Goal: Task Accomplishment & Management: Manage account settings

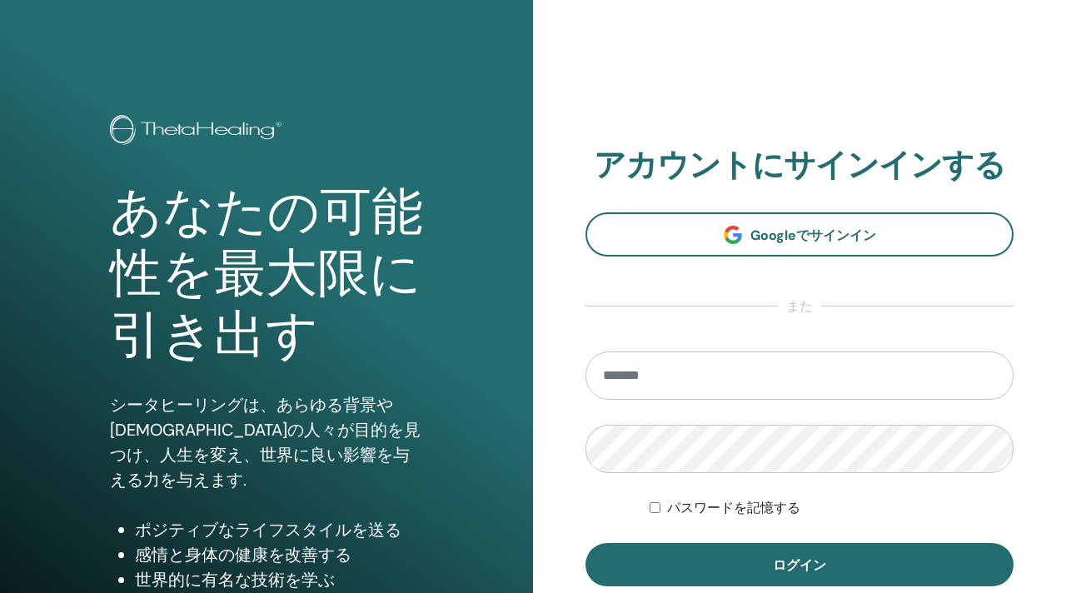
click at [690, 385] on input "email" at bounding box center [800, 376] width 428 height 48
type input "**********"
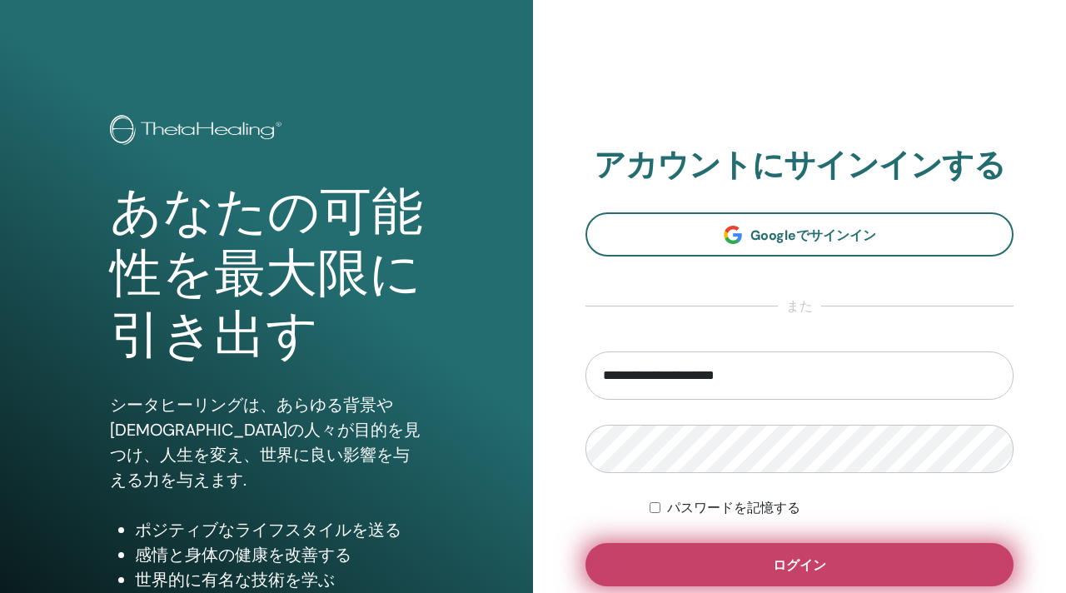
click at [707, 562] on button "ログイン" at bounding box center [800, 564] width 428 height 43
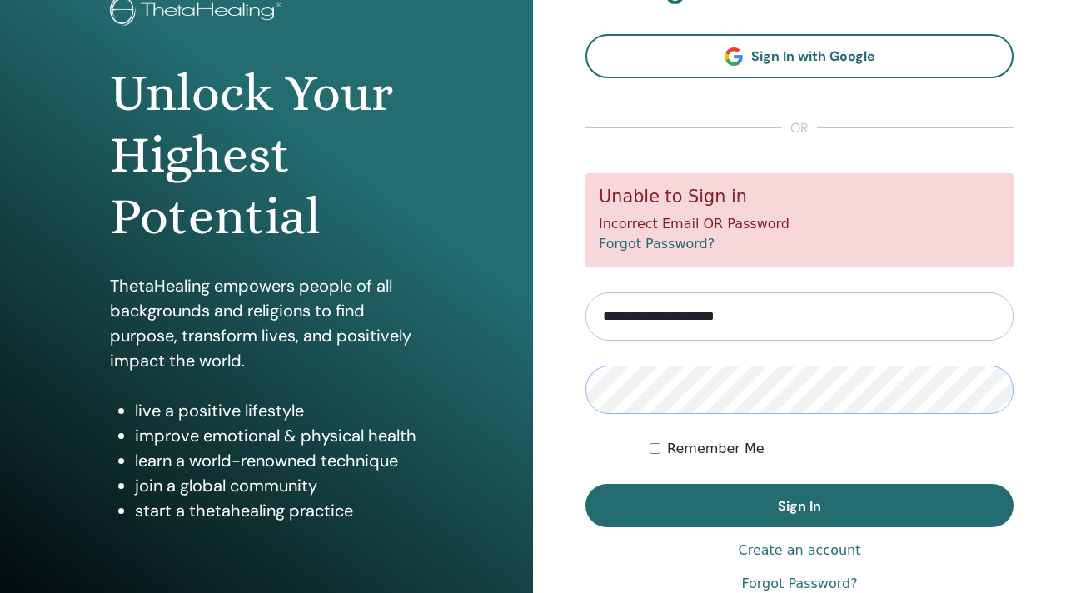
scroll to position [135, 0]
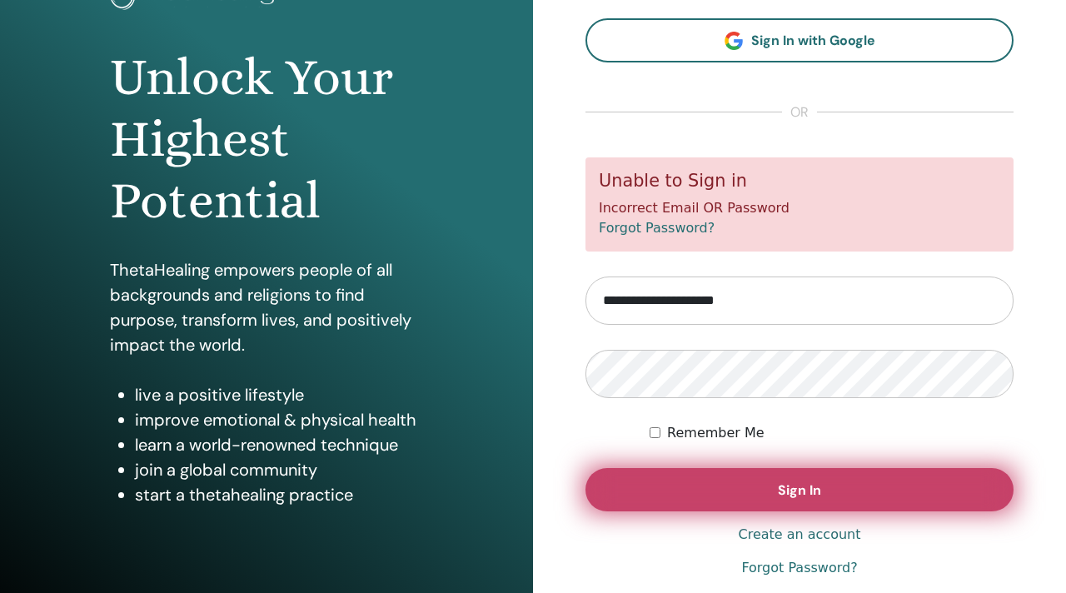
click at [731, 491] on button "Sign In" at bounding box center [800, 489] width 428 height 43
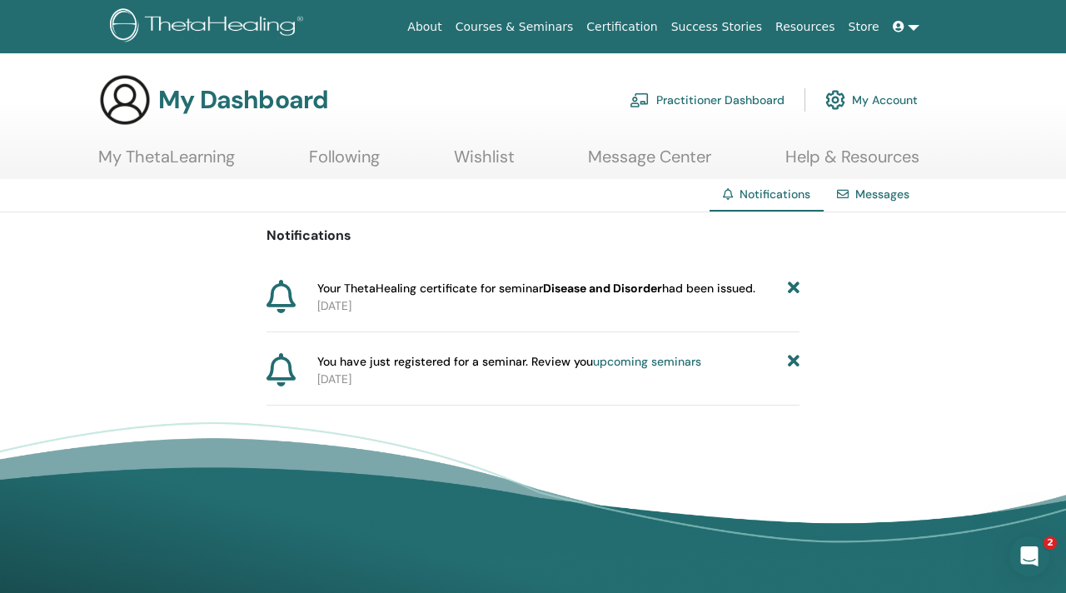
click at [861, 101] on link "My Account" at bounding box center [871, 100] width 92 height 37
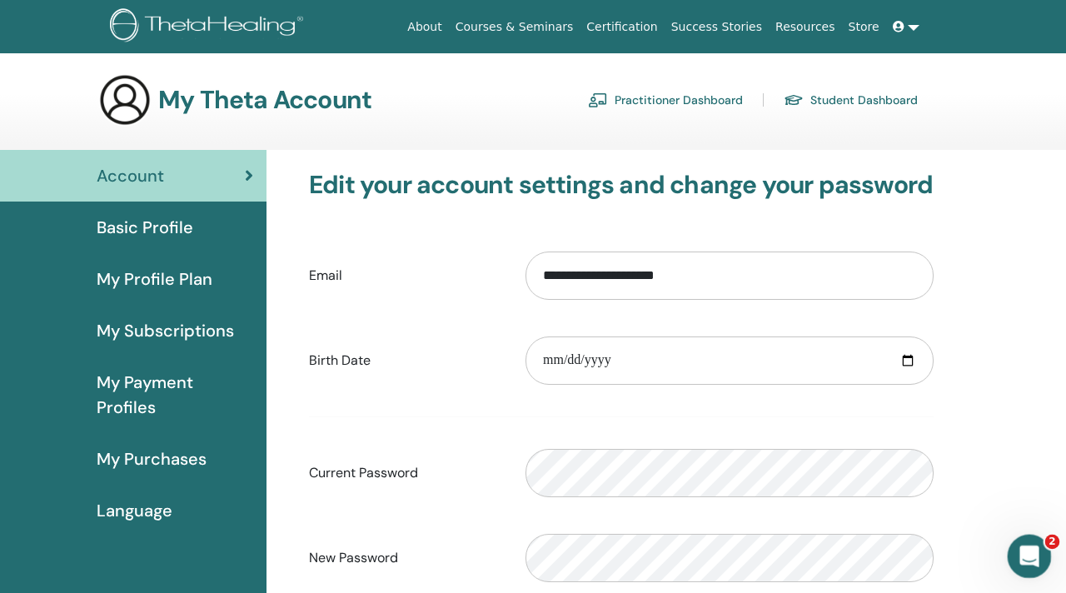
click at [1031, 550] on icon "Intercom Messengerを開く" at bounding box center [1027, 554] width 27 height 27
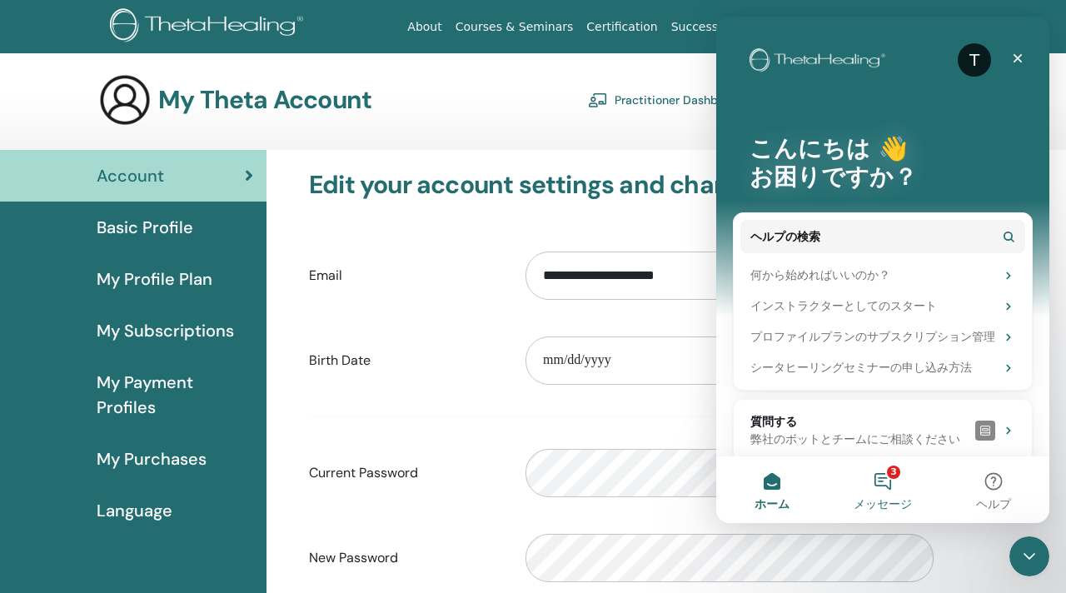
click at [893, 481] on button "3 メッセージ" at bounding box center [882, 489] width 111 height 67
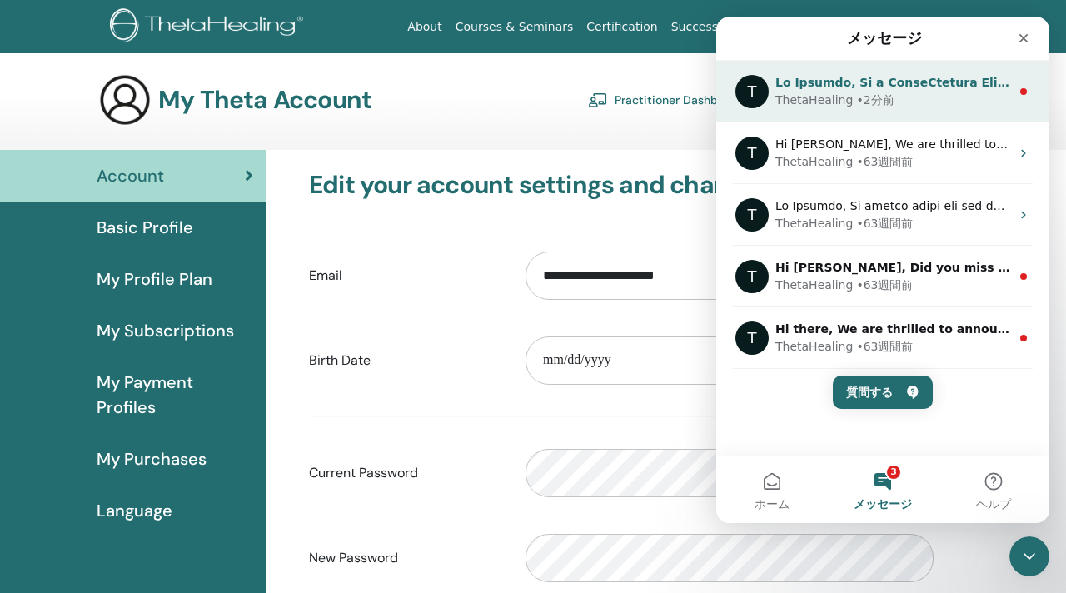
click at [856, 96] on div "• 2分前" at bounding box center [874, 100] width 37 height 17
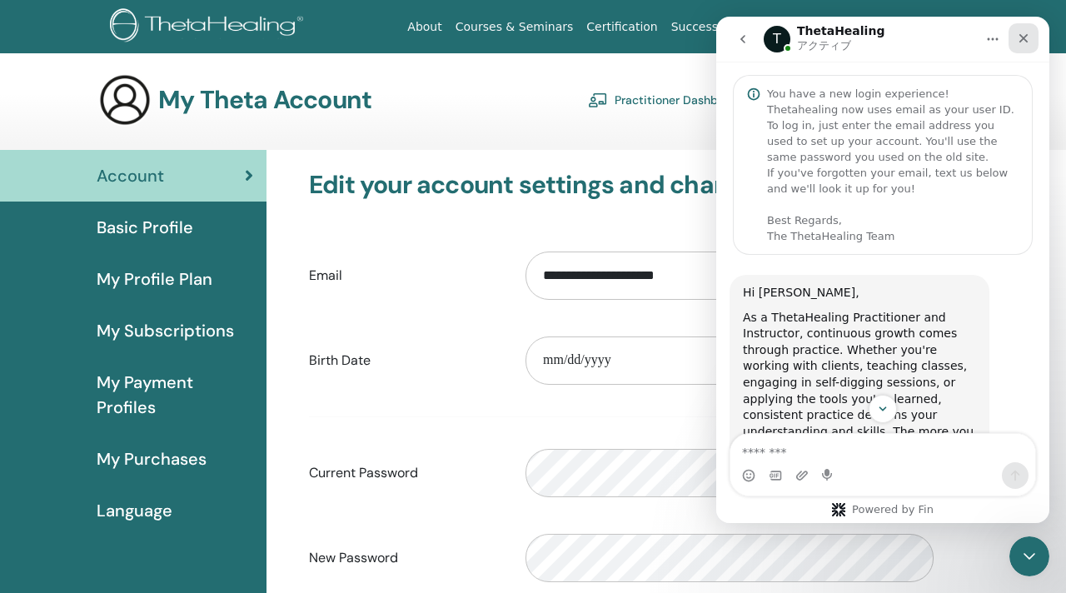
click at [1023, 35] on icon "クローズ" at bounding box center [1023, 38] width 13 height 13
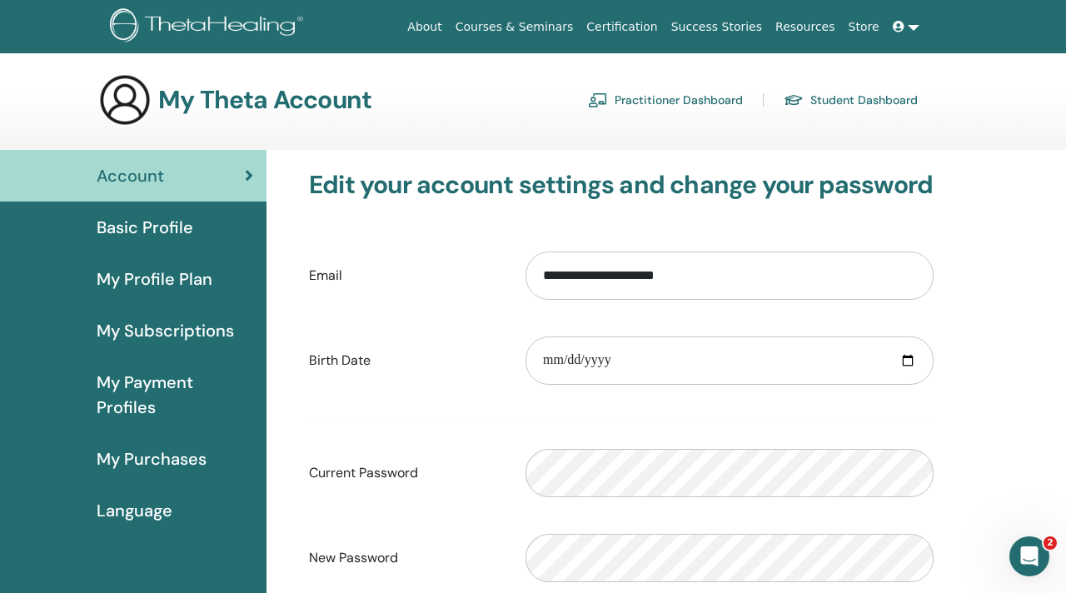
scroll to position [937, 0]
click at [1021, 548] on icon "Intercom Messengerを開く" at bounding box center [1027, 554] width 27 height 27
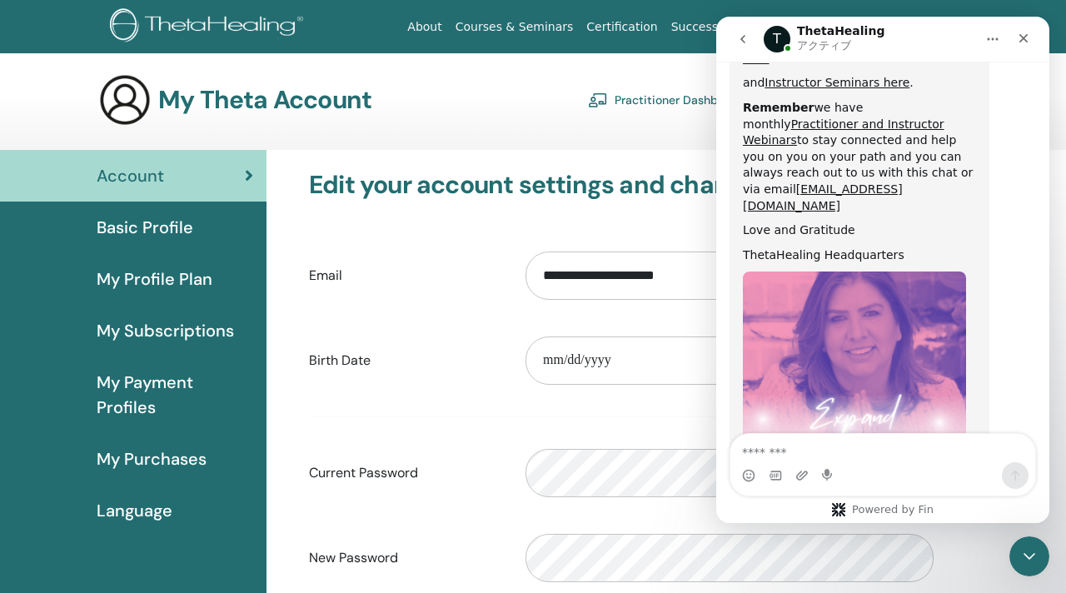
click at [745, 41] on icon "go back" at bounding box center [742, 38] width 13 height 13
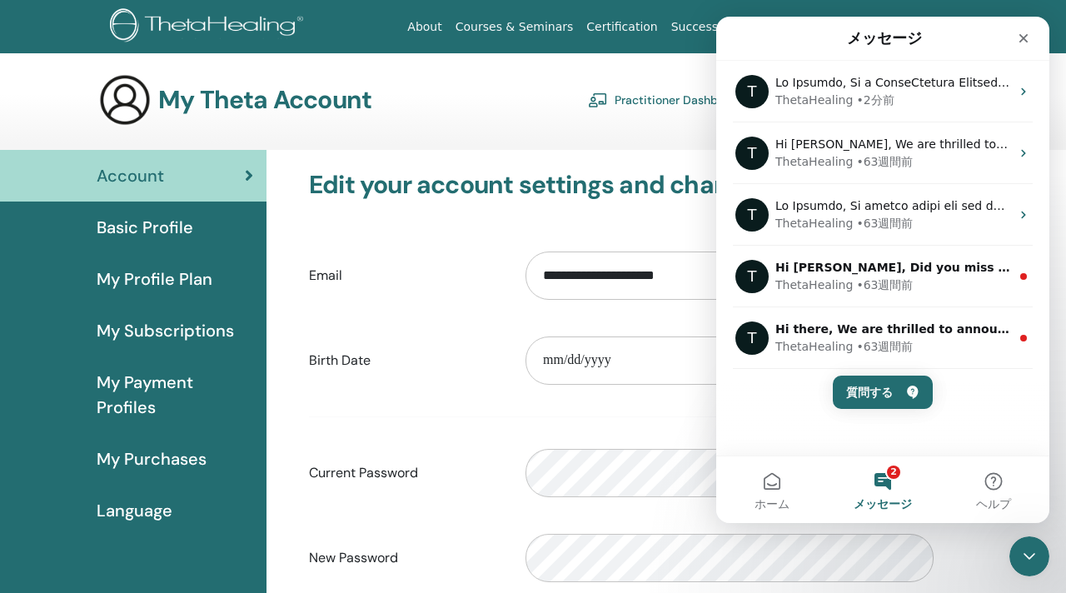
scroll to position [0, 0]
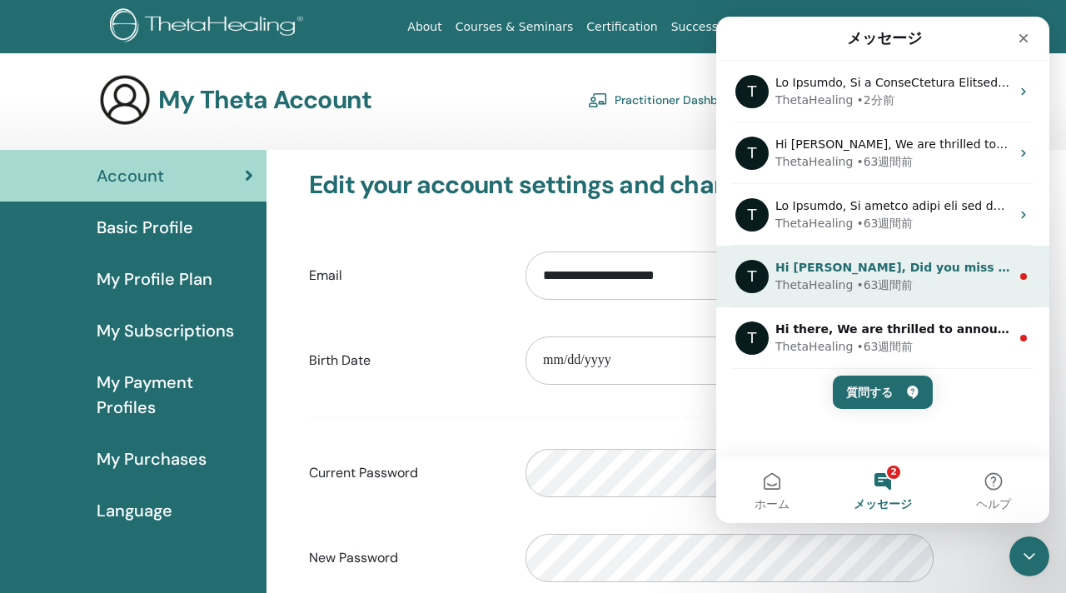
click at [900, 274] on div "Hi Michiru, Did you miss the LIVE Basic DNA Enhancement with Vianna? This 2-par…" at bounding box center [893, 267] width 235 height 17
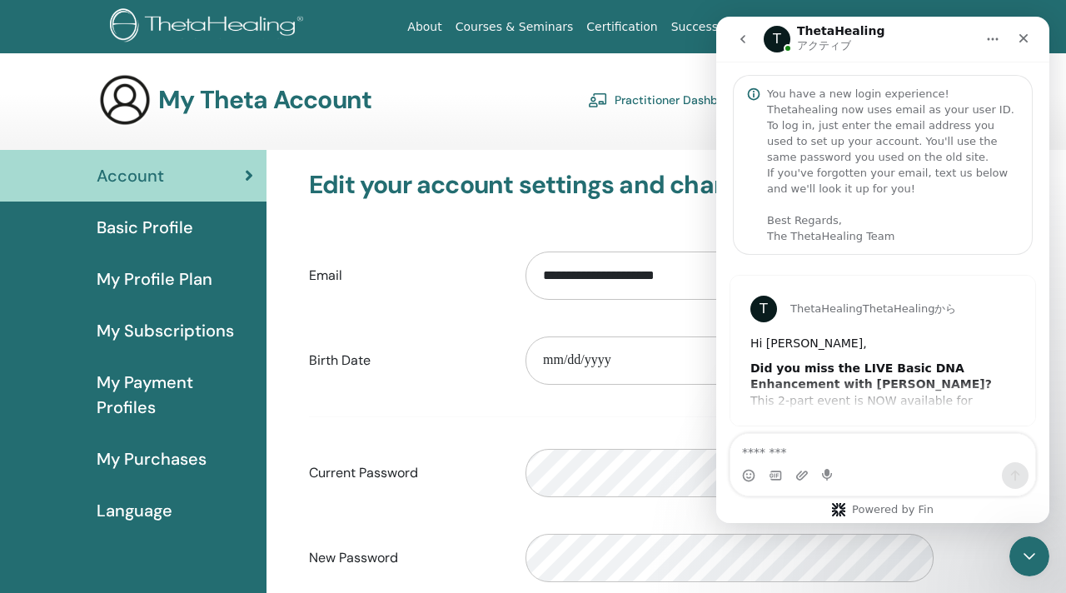
scroll to position [11, 0]
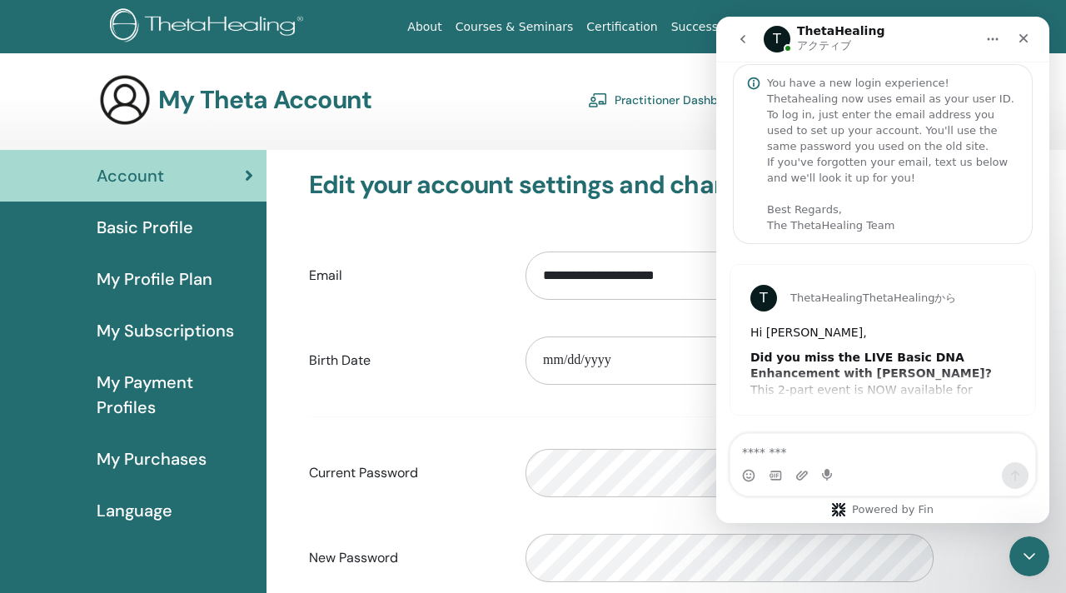
click at [746, 37] on icon "go back" at bounding box center [742, 38] width 13 height 13
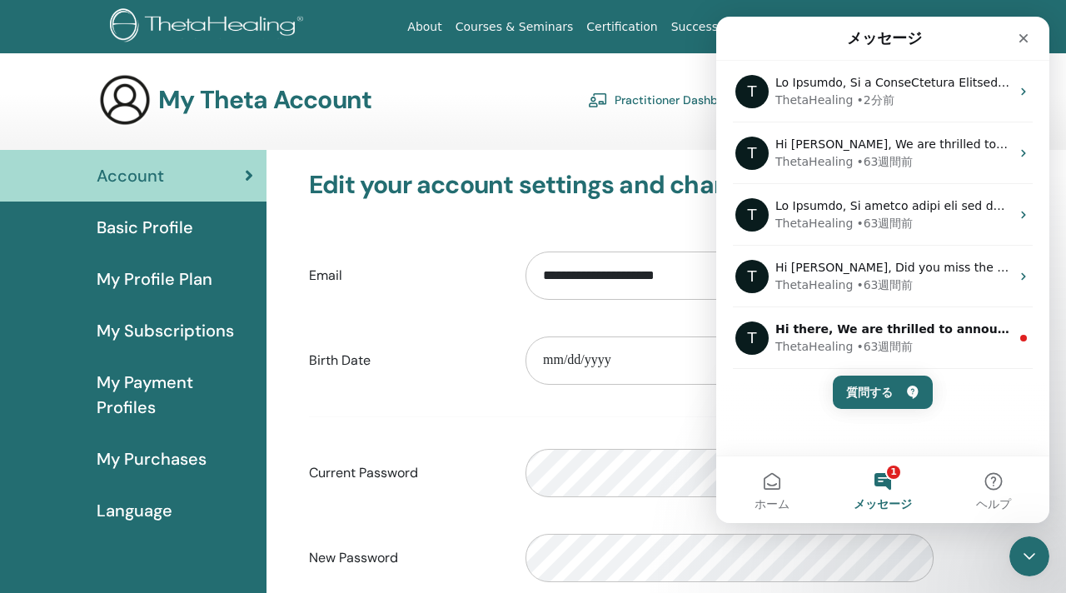
scroll to position [0, 0]
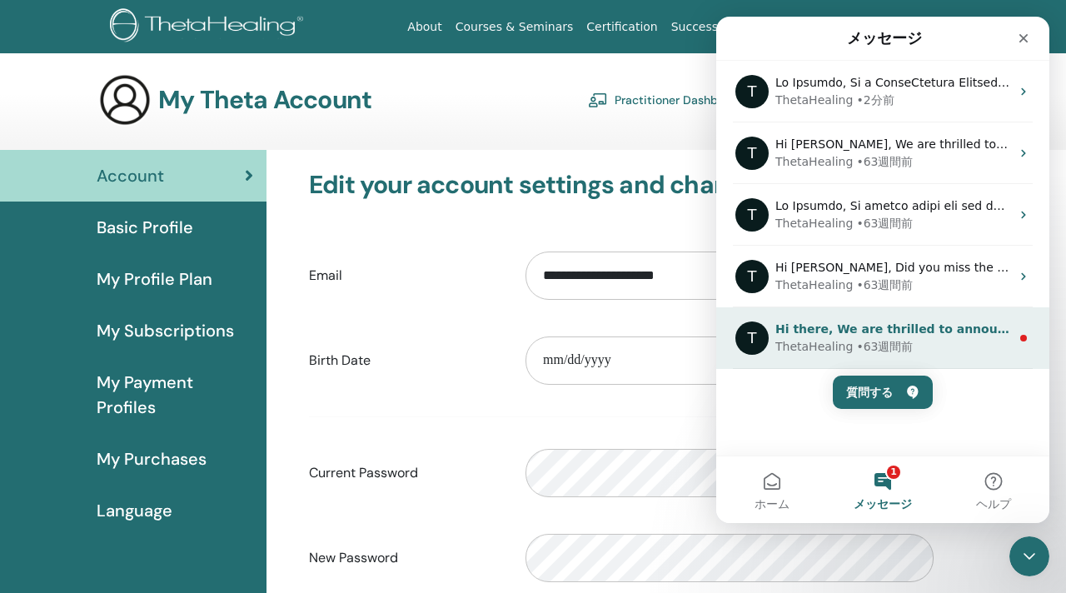
click at [791, 338] on div "ThetaHealing" at bounding box center [814, 346] width 77 height 17
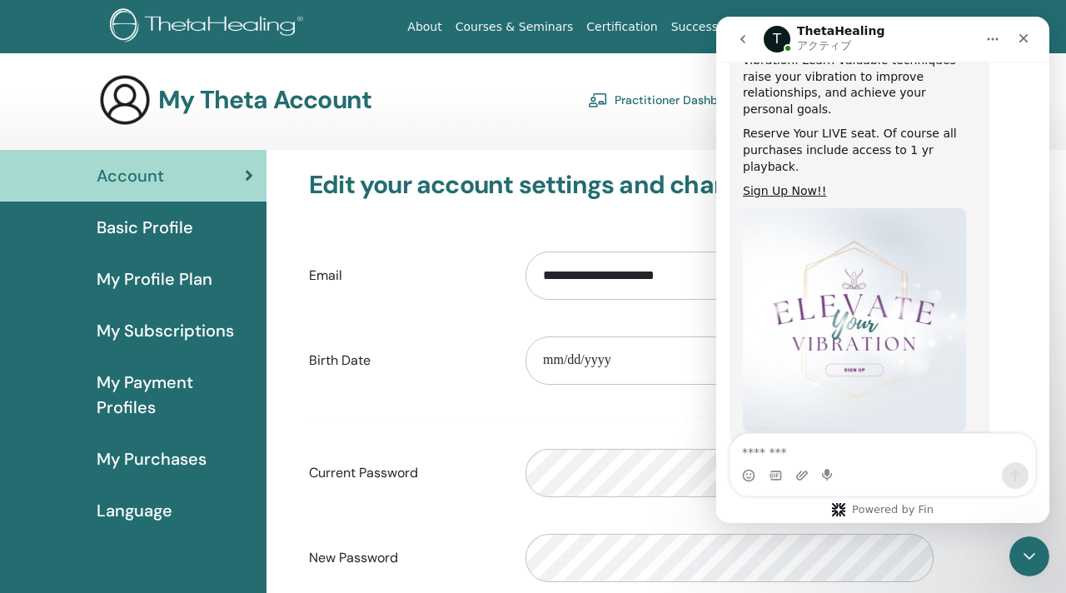
scroll to position [406, 0]
click at [740, 36] on icon "go back" at bounding box center [742, 38] width 13 height 13
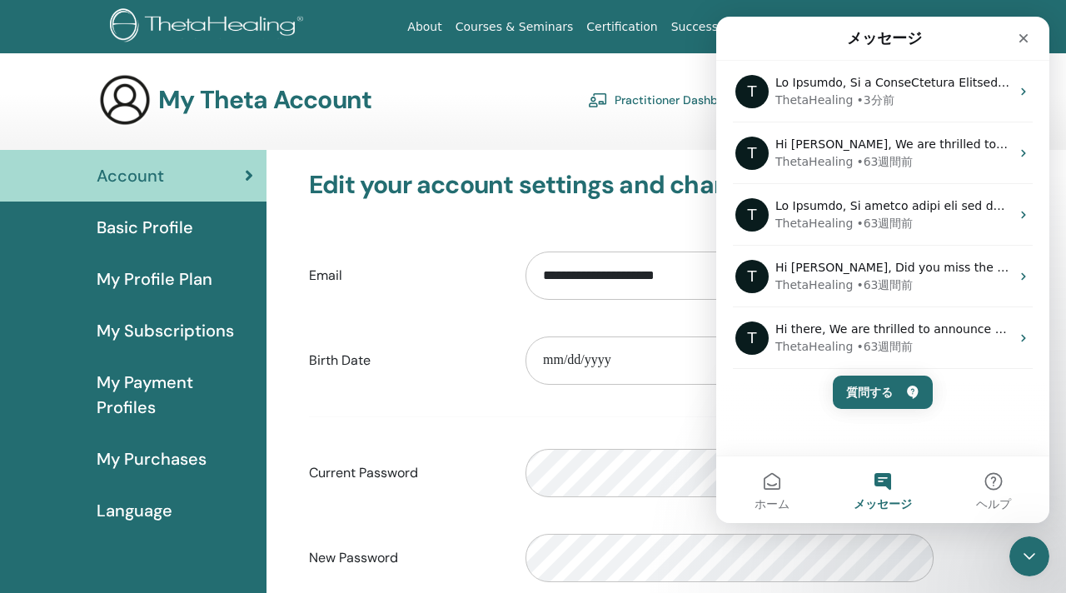
scroll to position [0, 0]
click at [1029, 33] on icon "クローズ" at bounding box center [1023, 38] width 13 height 13
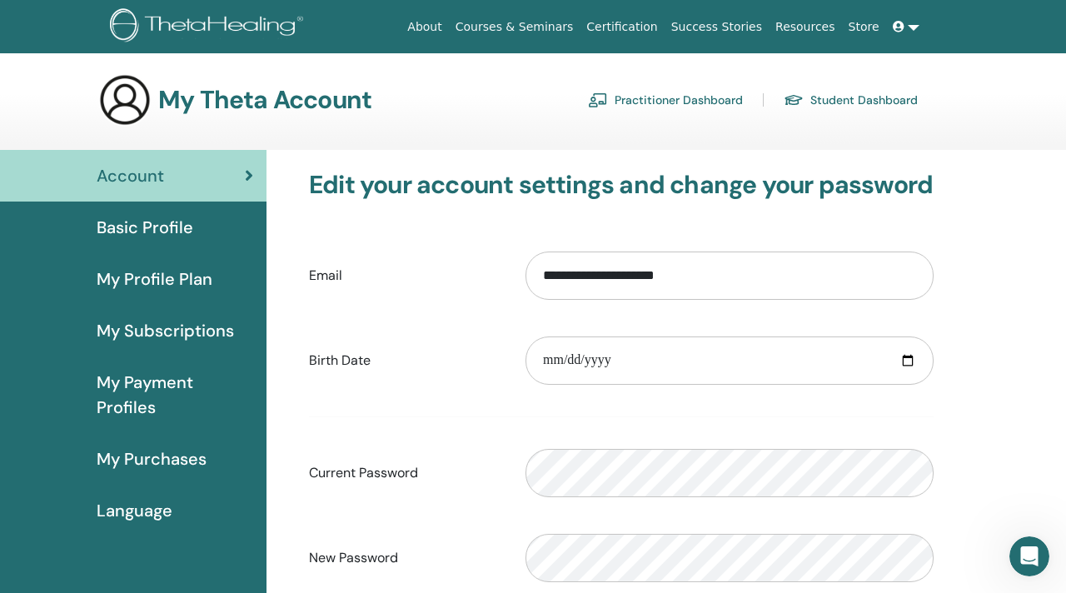
click at [899, 25] on icon at bounding box center [899, 27] width 12 height 12
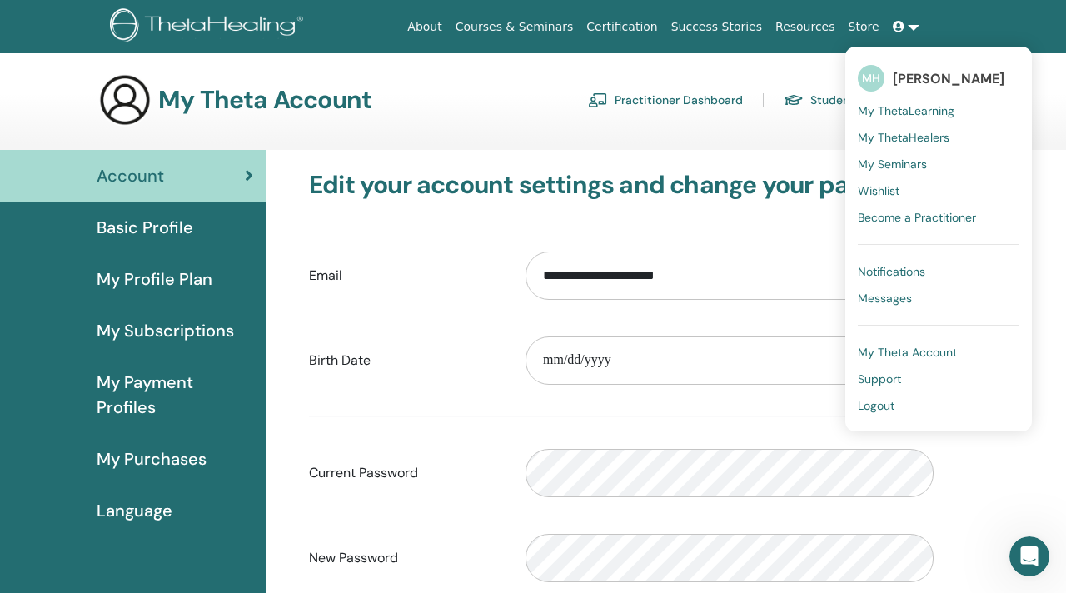
click at [915, 23] on link at bounding box center [906, 27] width 40 height 31
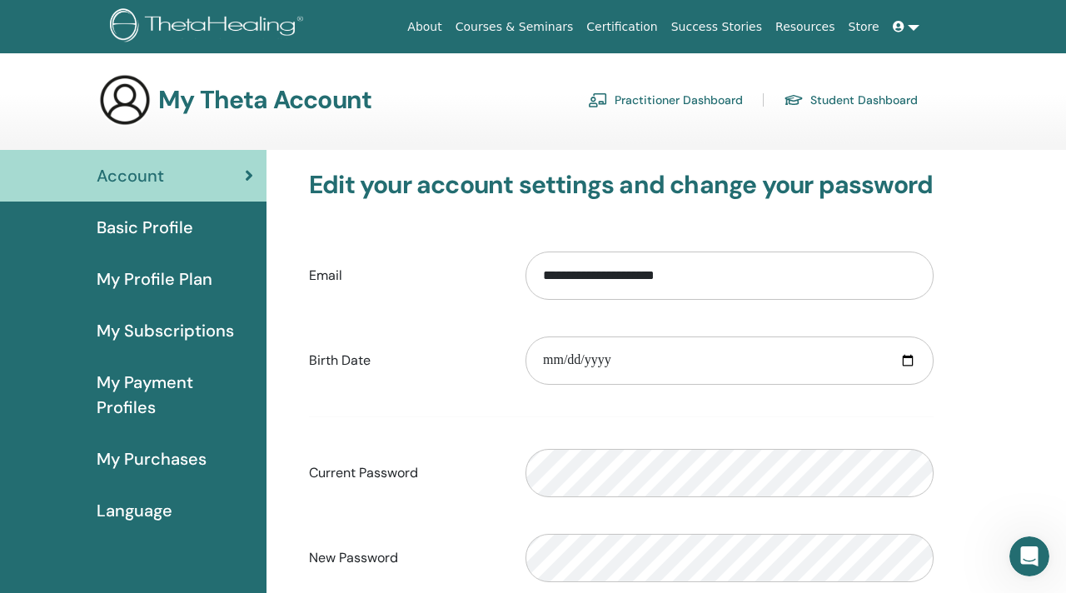
click at [144, 513] on span "Language" at bounding box center [135, 510] width 76 height 25
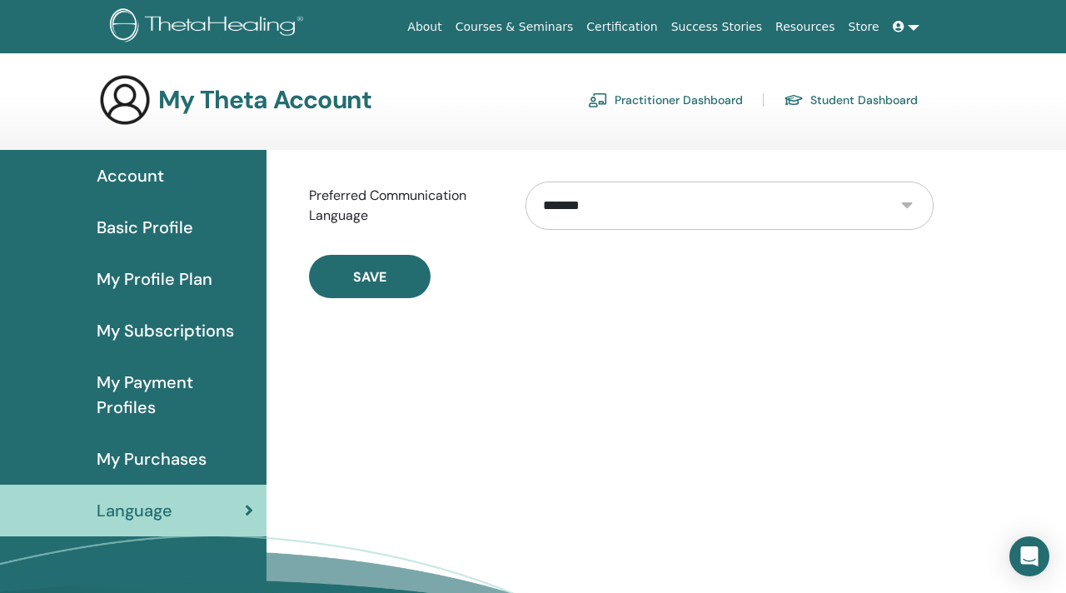
click at [905, 206] on select "**********" at bounding box center [730, 206] width 408 height 48
select select "***"
click at [526, 182] on select "**********" at bounding box center [730, 206] width 408 height 48
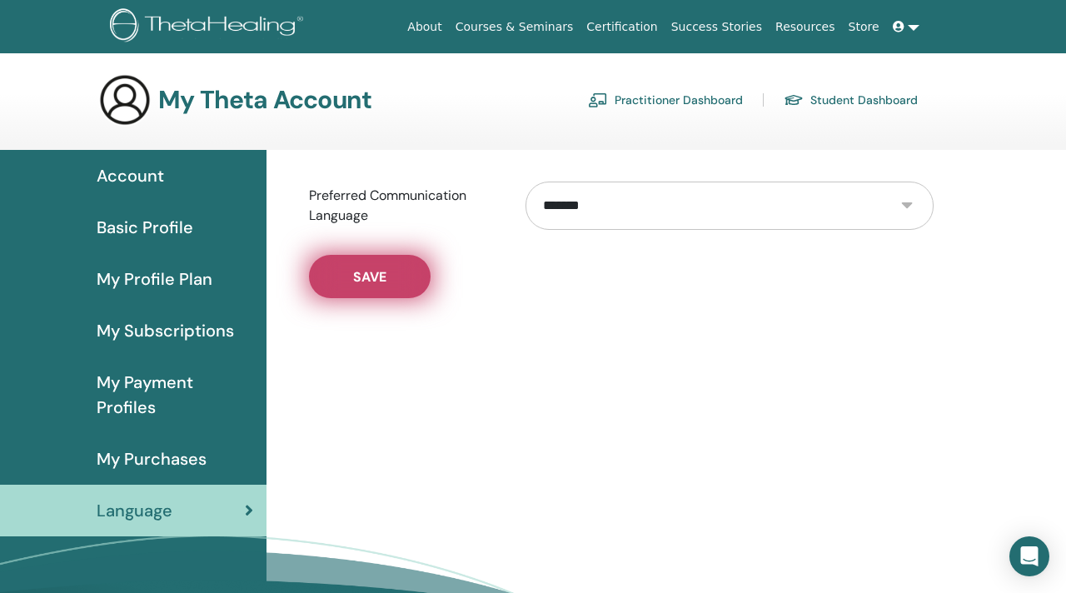
click at [408, 274] on button "Save" at bounding box center [370, 276] width 122 height 43
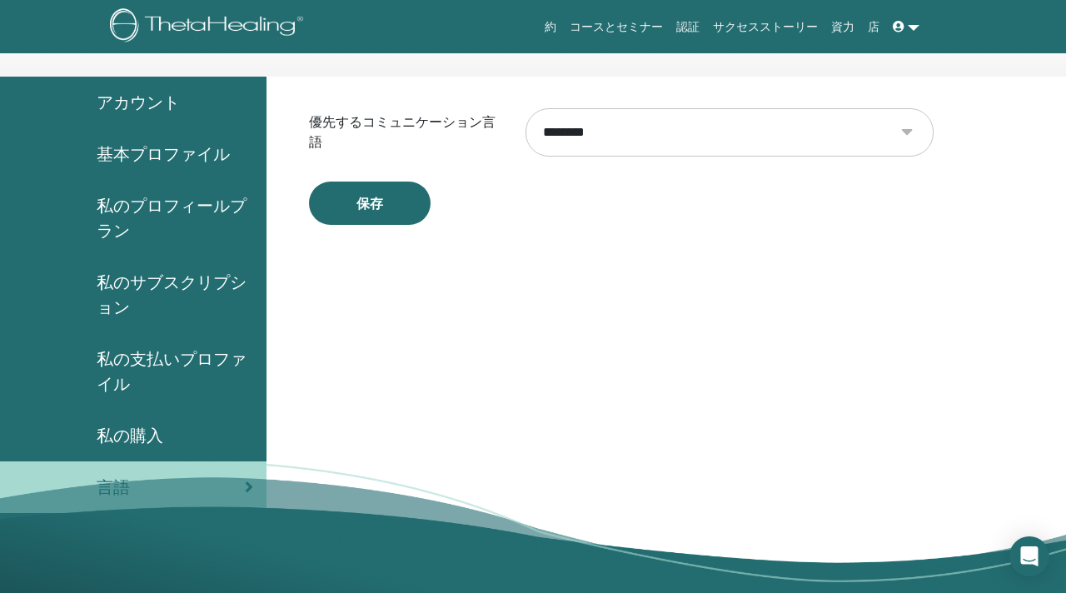
scroll to position [98, 0]
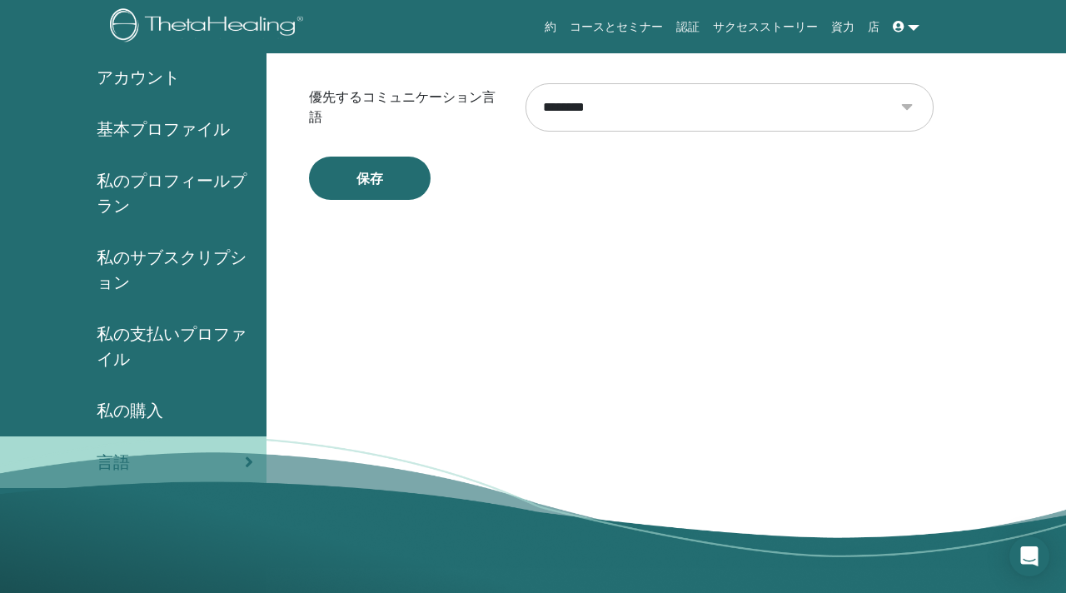
click at [142, 413] on span "私の購入" at bounding box center [130, 410] width 67 height 25
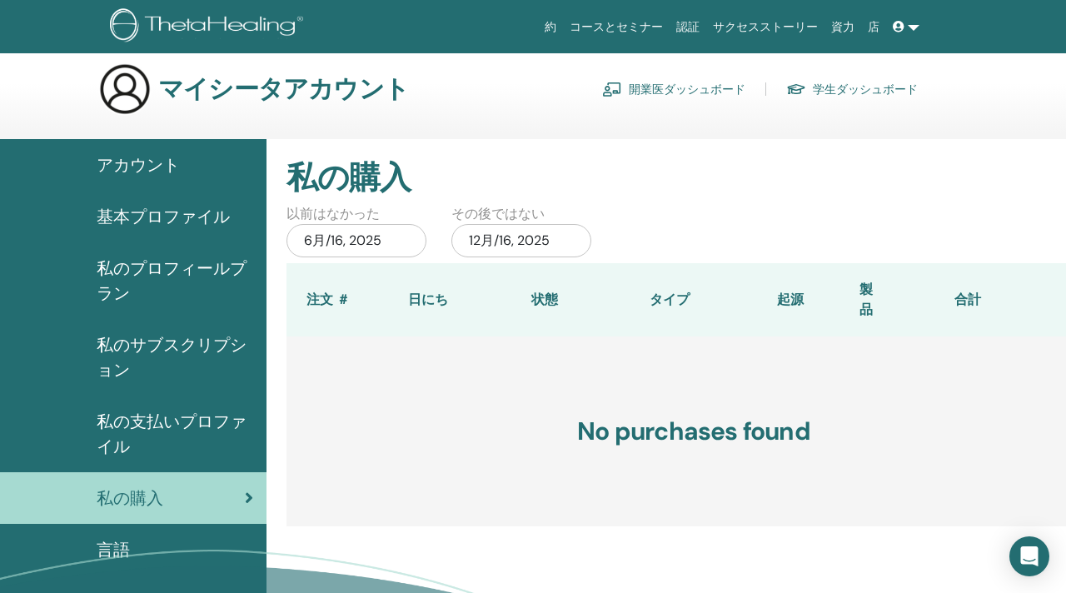
scroll to position [5, 0]
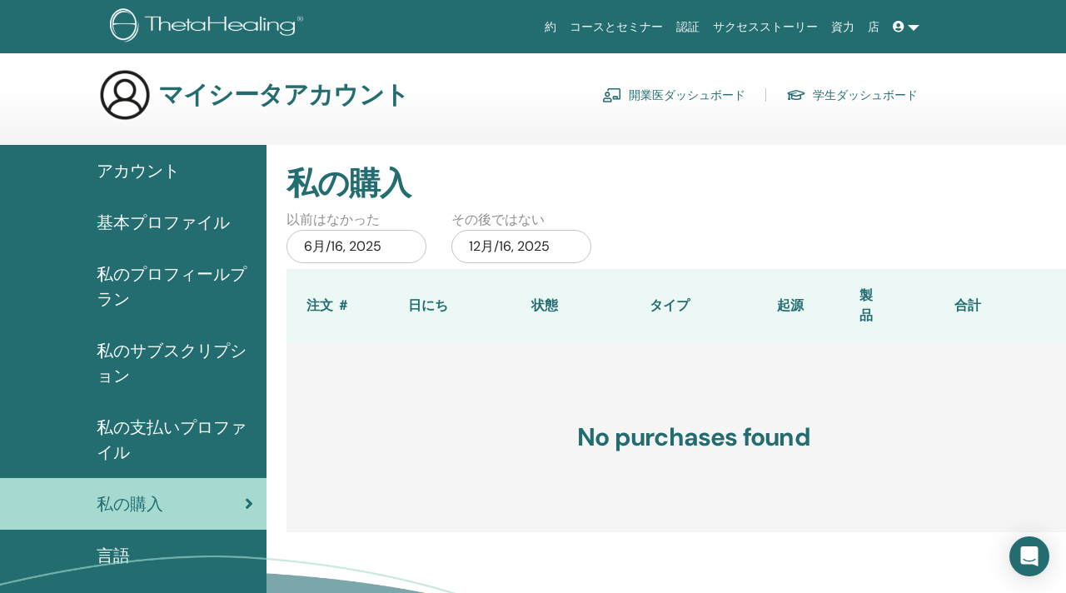
click at [212, 347] on span "私のサブスクリプション" at bounding box center [175, 363] width 157 height 50
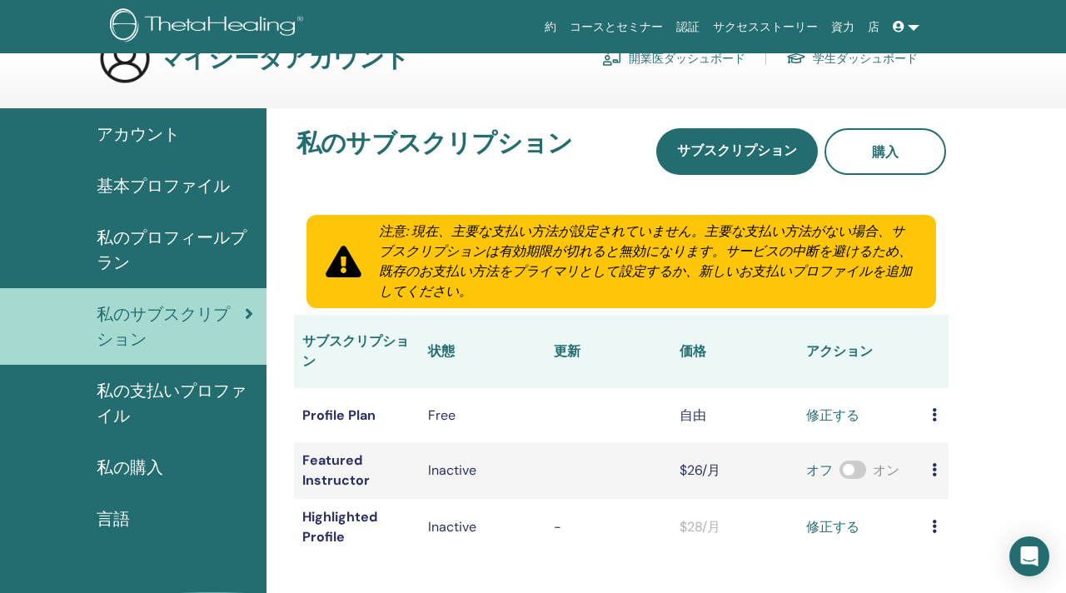
scroll to position [37, 0]
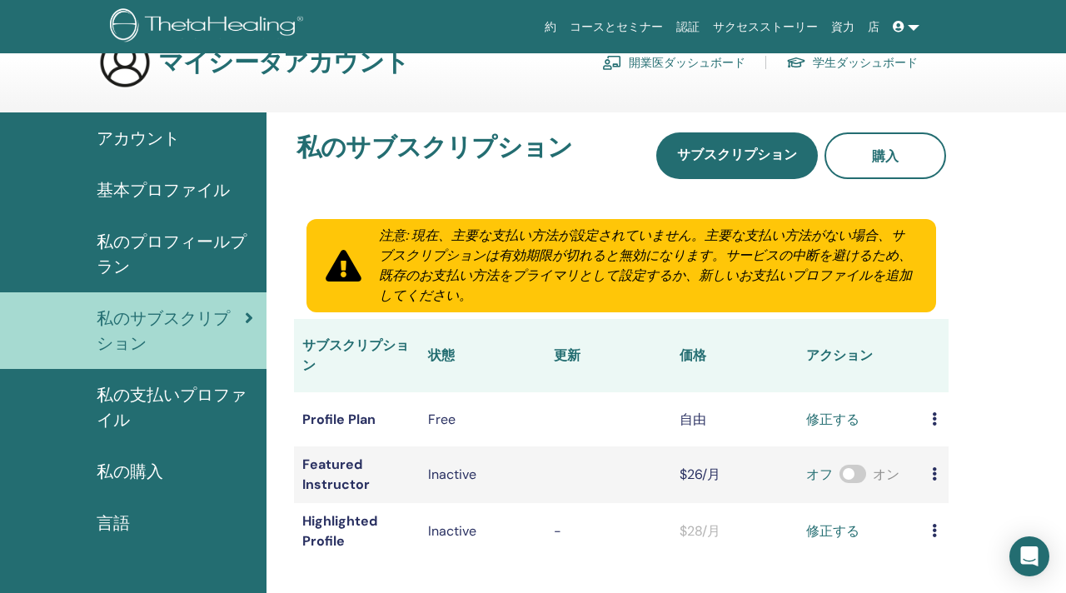
click at [168, 249] on span "私のプロフィールプラン" at bounding box center [175, 254] width 157 height 50
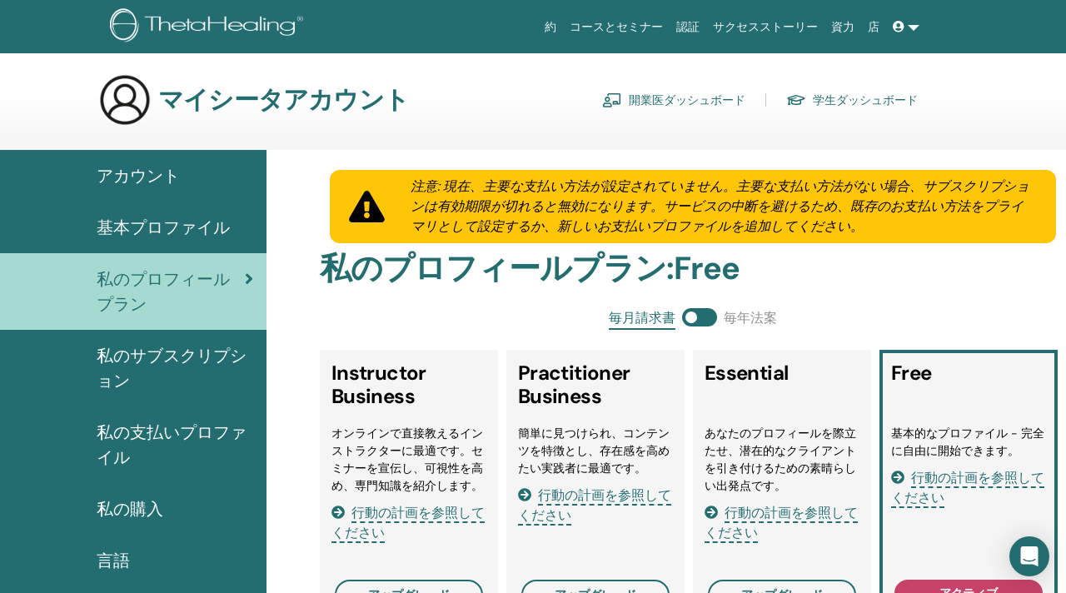
click at [205, 224] on span "基本プロファイル" at bounding box center [163, 227] width 133 height 25
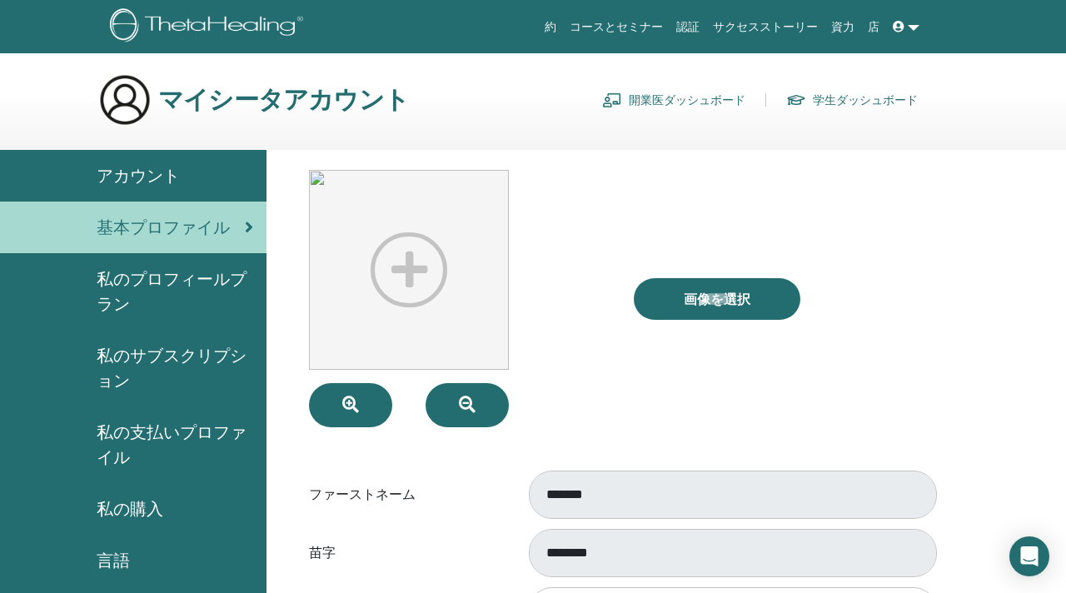
click at [141, 173] on span "アカウント" at bounding box center [138, 175] width 83 height 25
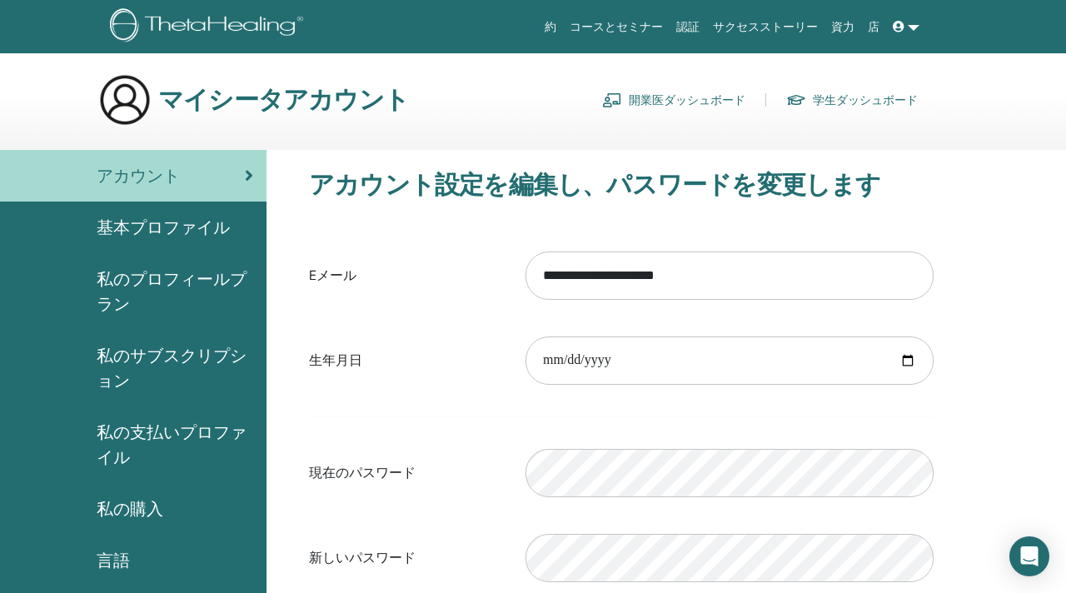
click at [149, 280] on span "私のプロフィールプラン" at bounding box center [175, 292] width 157 height 50
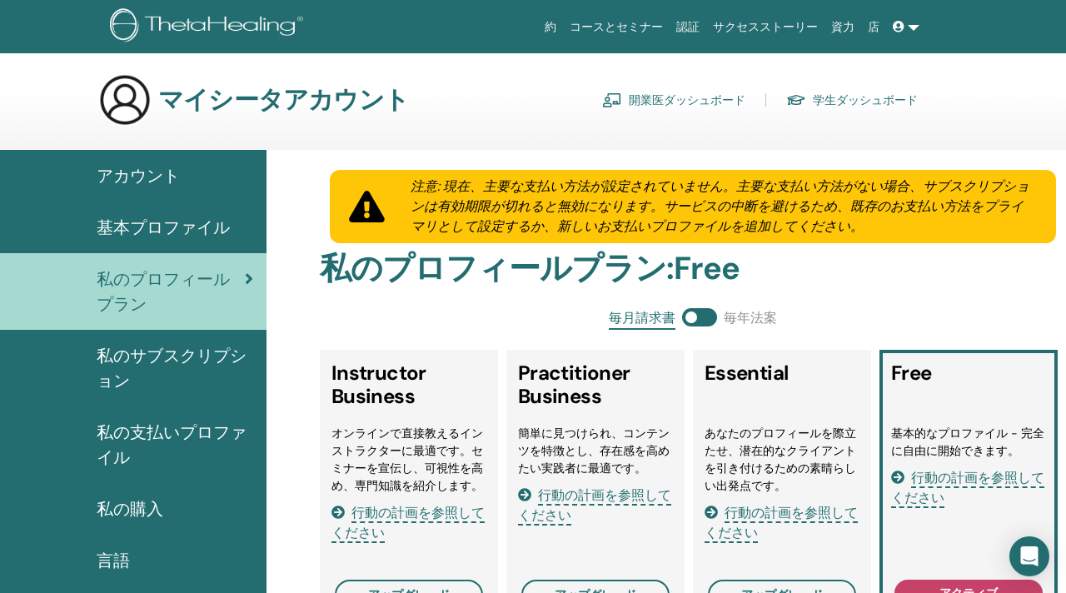
click at [139, 222] on span "基本プロファイル" at bounding box center [163, 227] width 133 height 25
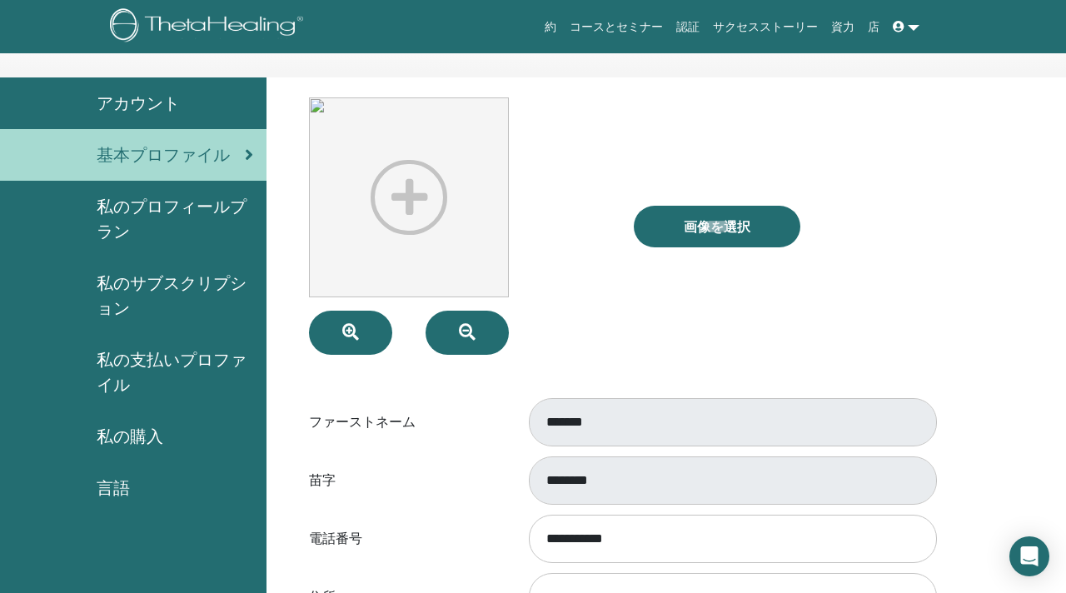
scroll to position [74, 0]
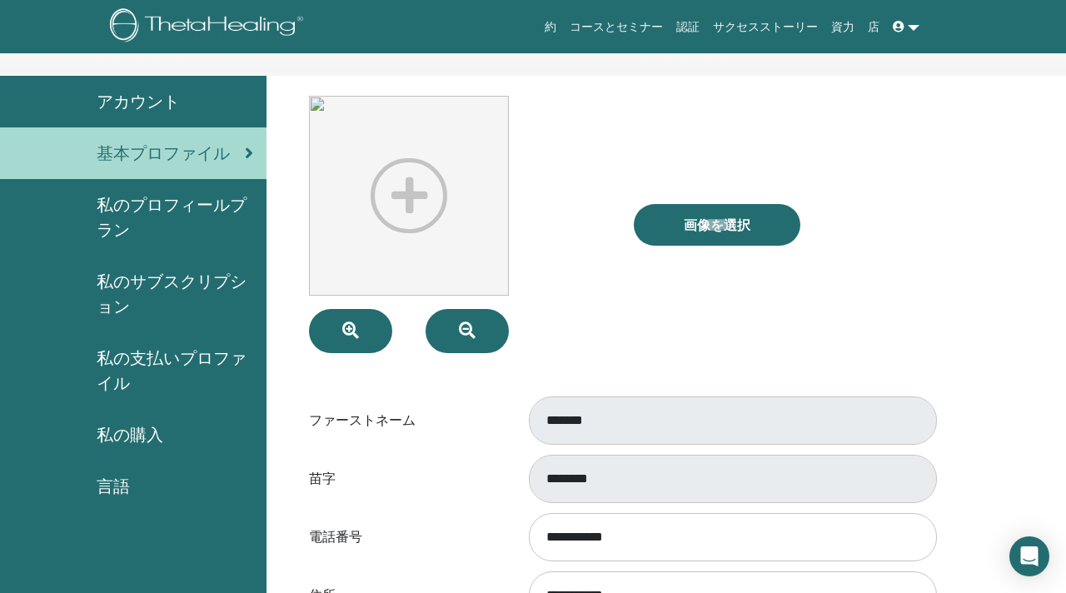
click at [137, 436] on span "私の購入" at bounding box center [130, 434] width 67 height 25
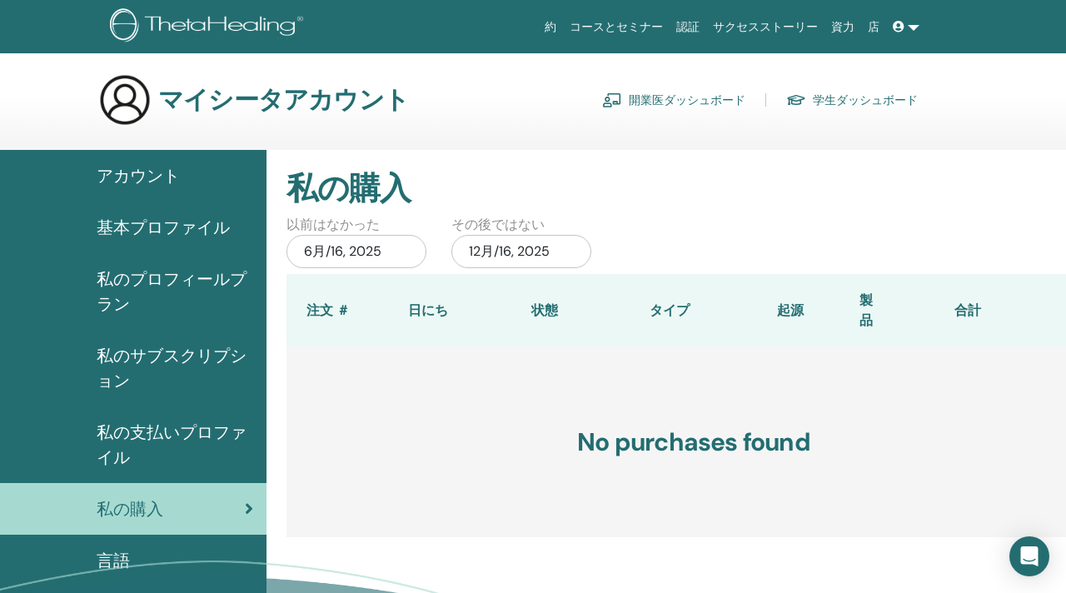
click at [606, 25] on link "コースとセミナー" at bounding box center [616, 27] width 107 height 31
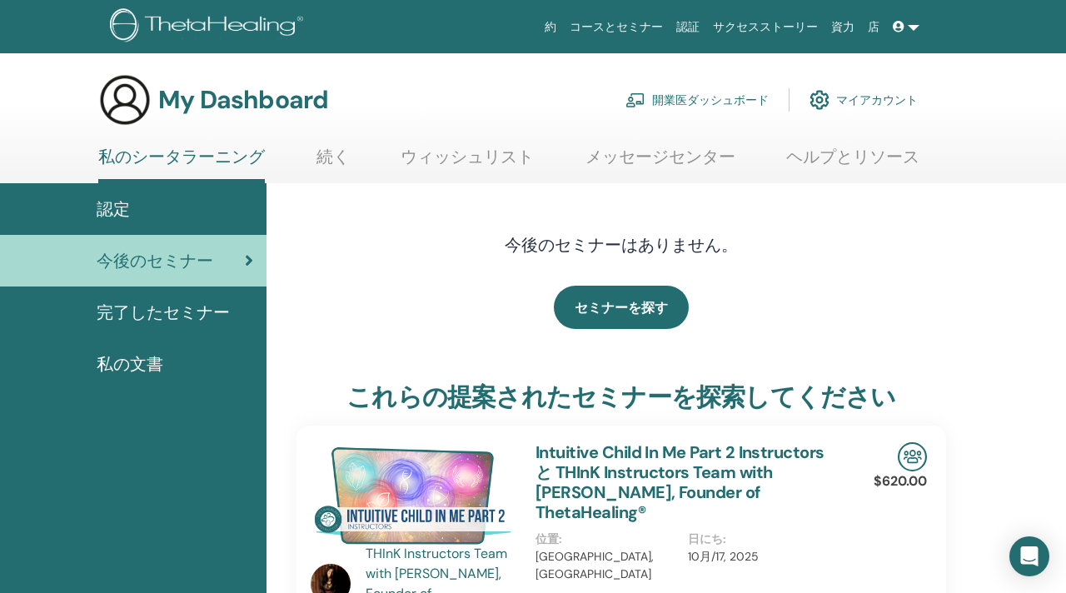
click at [150, 312] on span "完了したセミナー" at bounding box center [163, 312] width 133 height 25
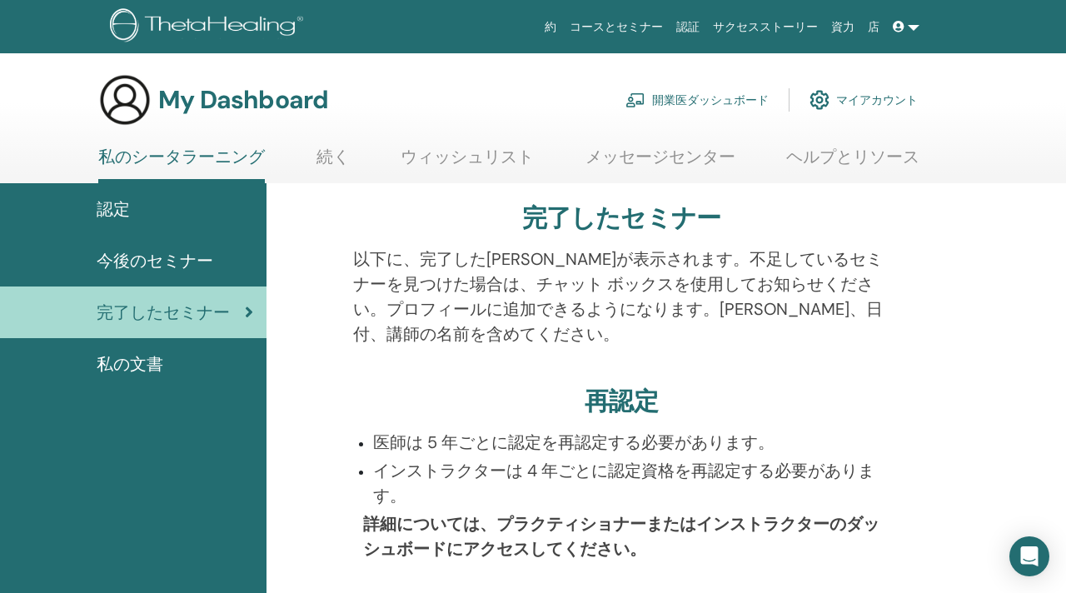
scroll to position [1, 0]
click at [130, 363] on span "私の文書" at bounding box center [130, 363] width 67 height 25
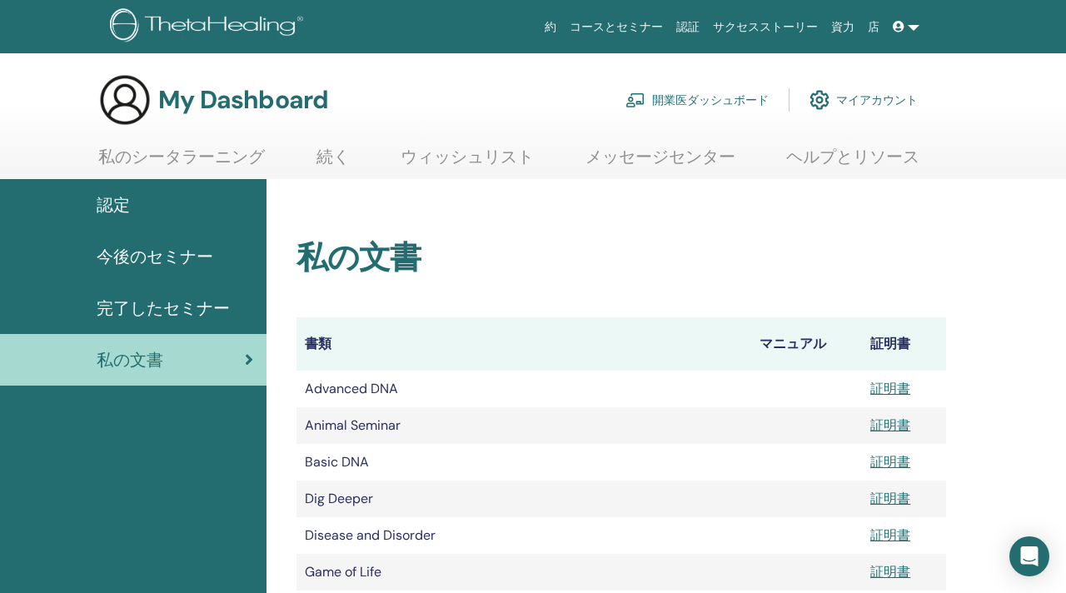
click at [179, 155] on link "私のシータラーニング" at bounding box center [181, 163] width 167 height 32
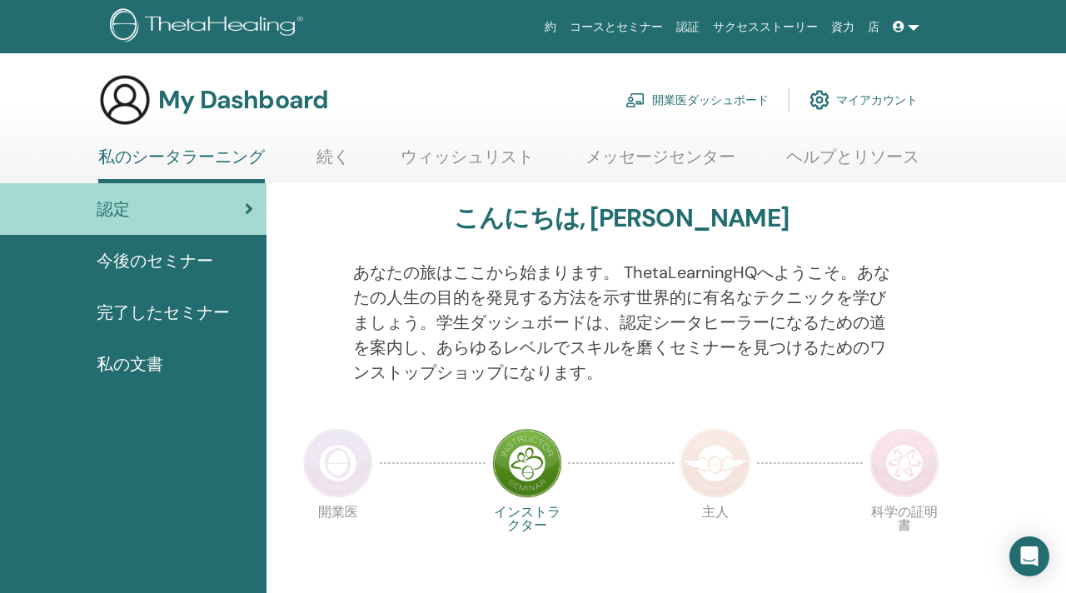
click at [329, 458] on img at bounding box center [338, 463] width 70 height 70
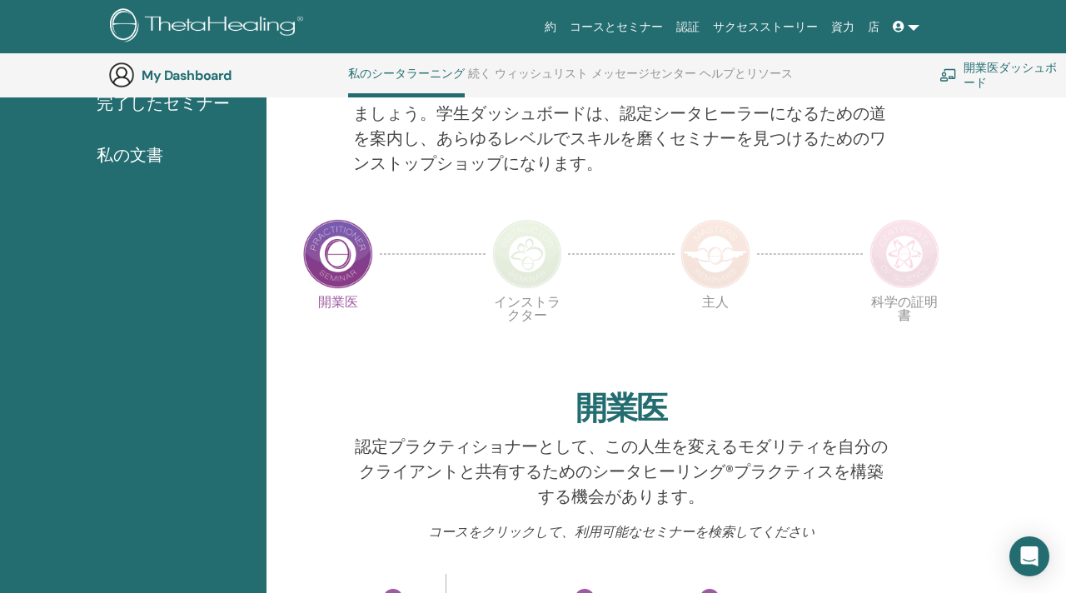
scroll to position [251, 0]
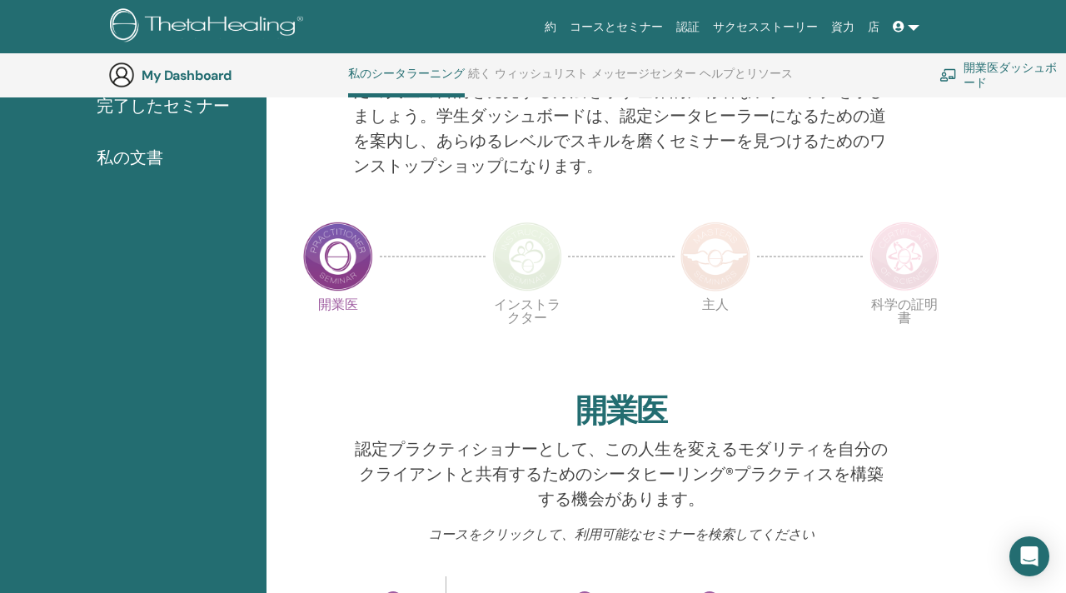
click at [721, 258] on img at bounding box center [716, 257] width 70 height 70
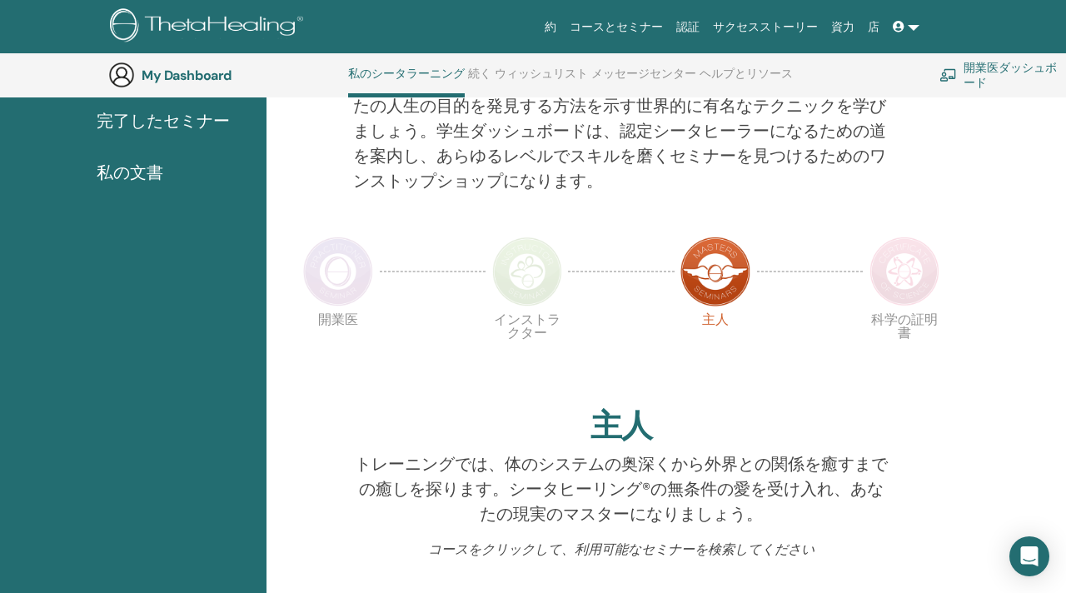
scroll to position [232, 0]
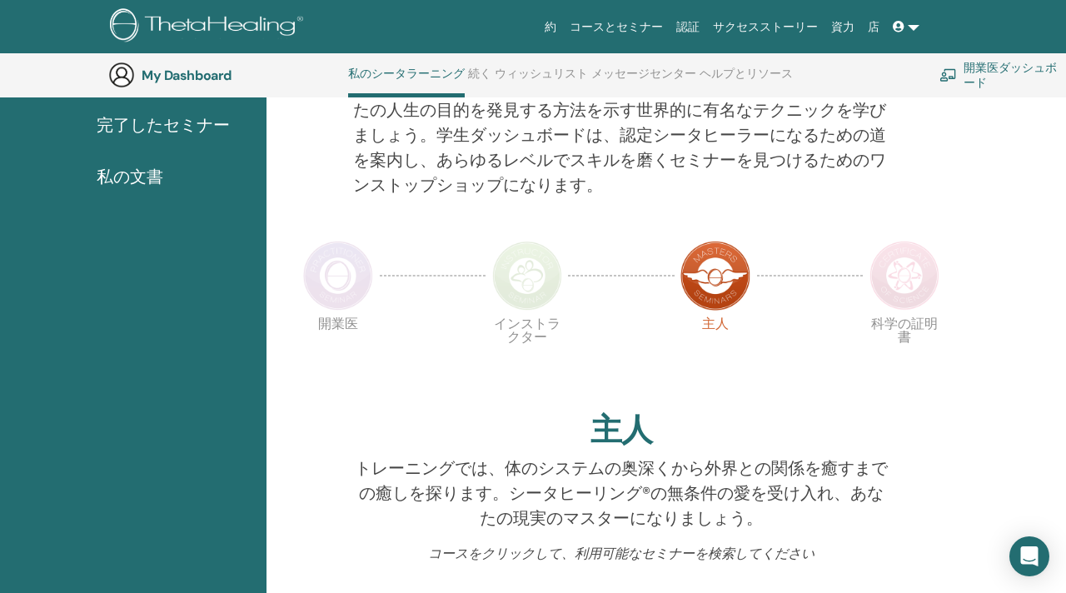
click at [900, 282] on img at bounding box center [905, 276] width 70 height 70
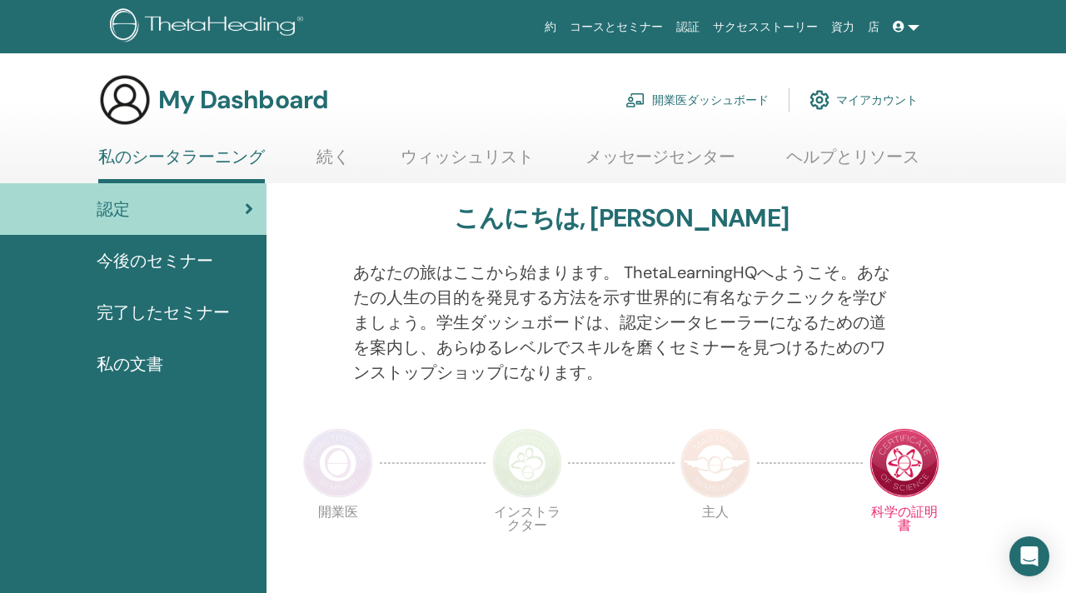
click at [526, 462] on img at bounding box center [527, 463] width 70 height 70
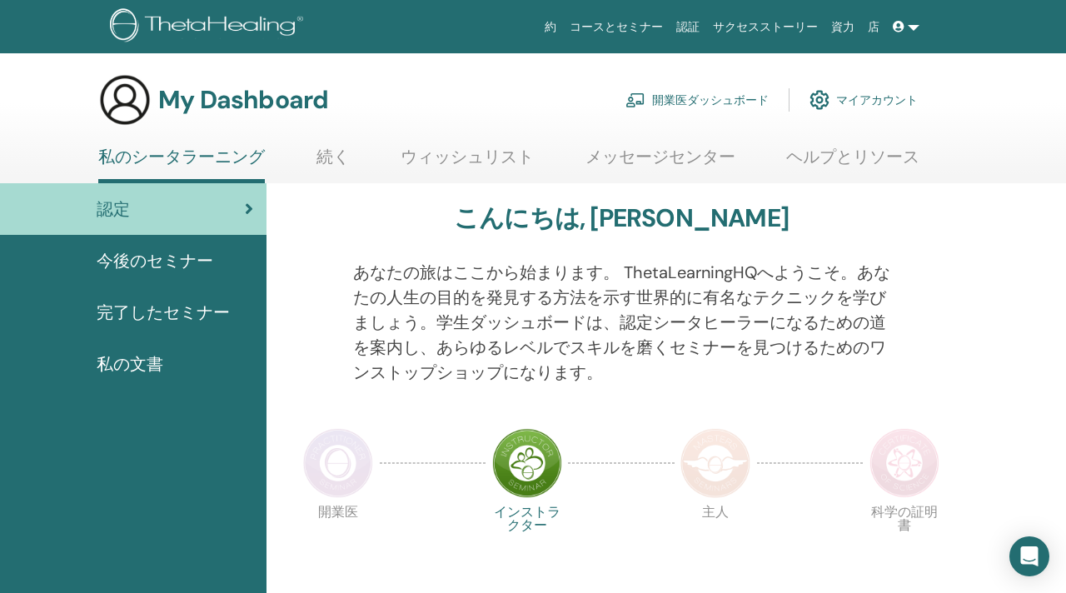
click at [177, 256] on span "今後のセミナー" at bounding box center [155, 260] width 117 height 25
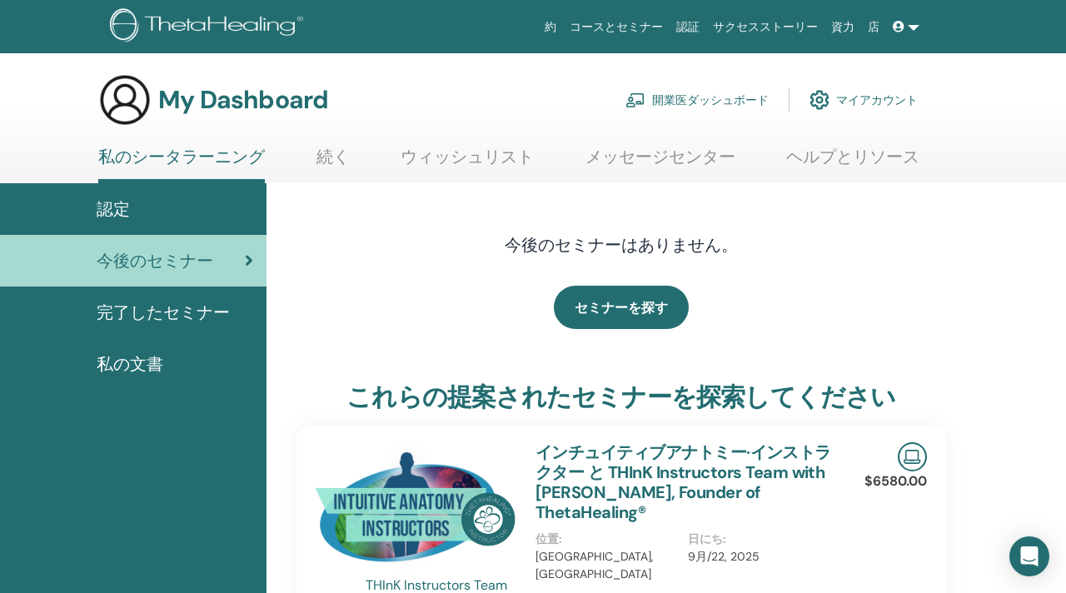
click at [117, 201] on span "認定" at bounding box center [113, 209] width 33 height 25
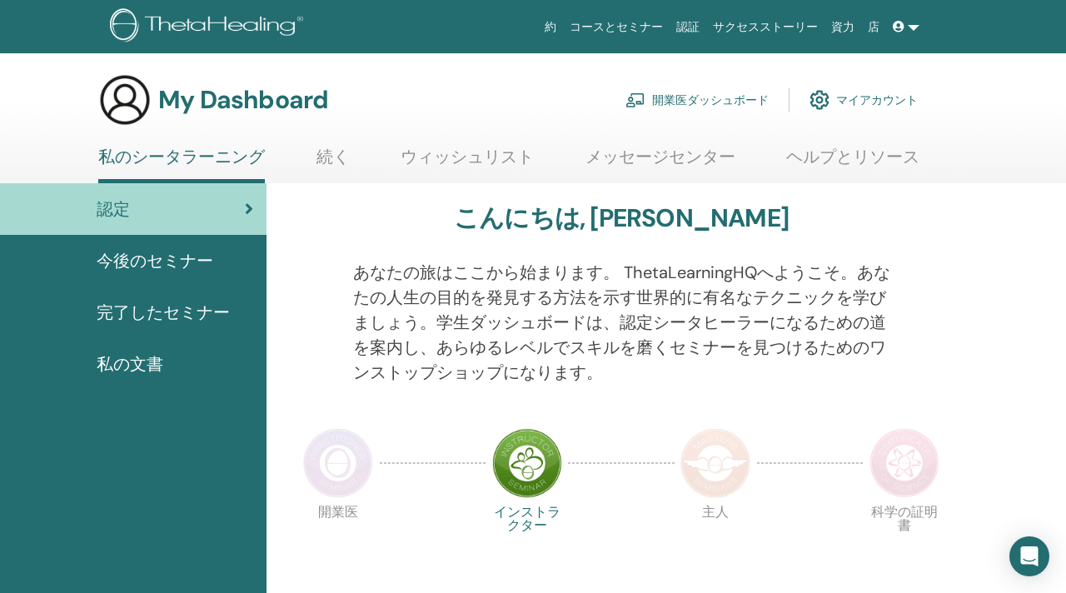
click at [601, 26] on link "コースとセミナー" at bounding box center [616, 27] width 107 height 31
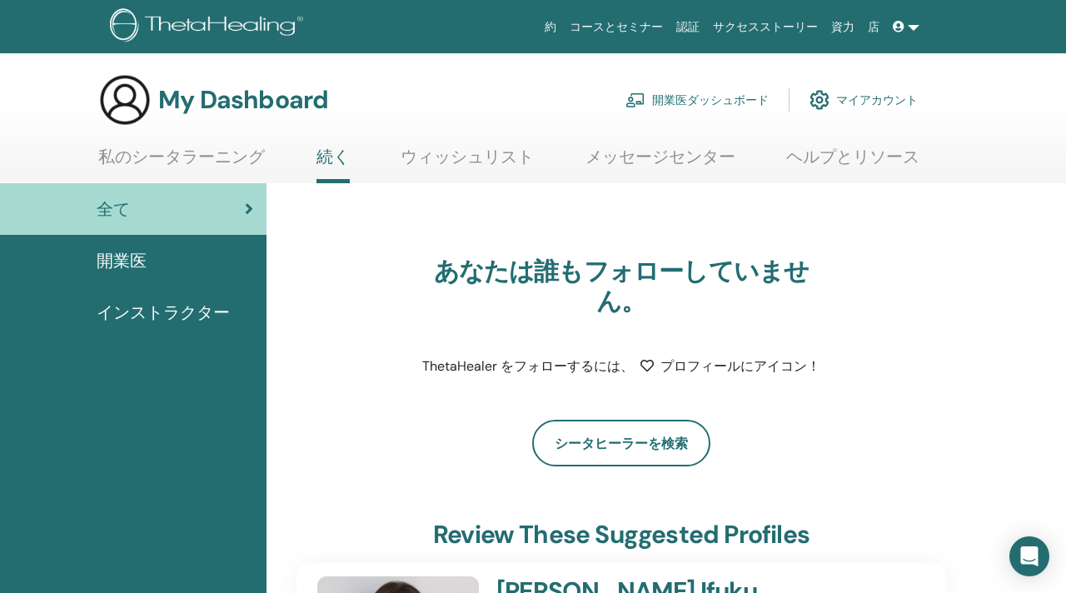
click at [857, 103] on link "マイアカウント" at bounding box center [864, 100] width 108 height 37
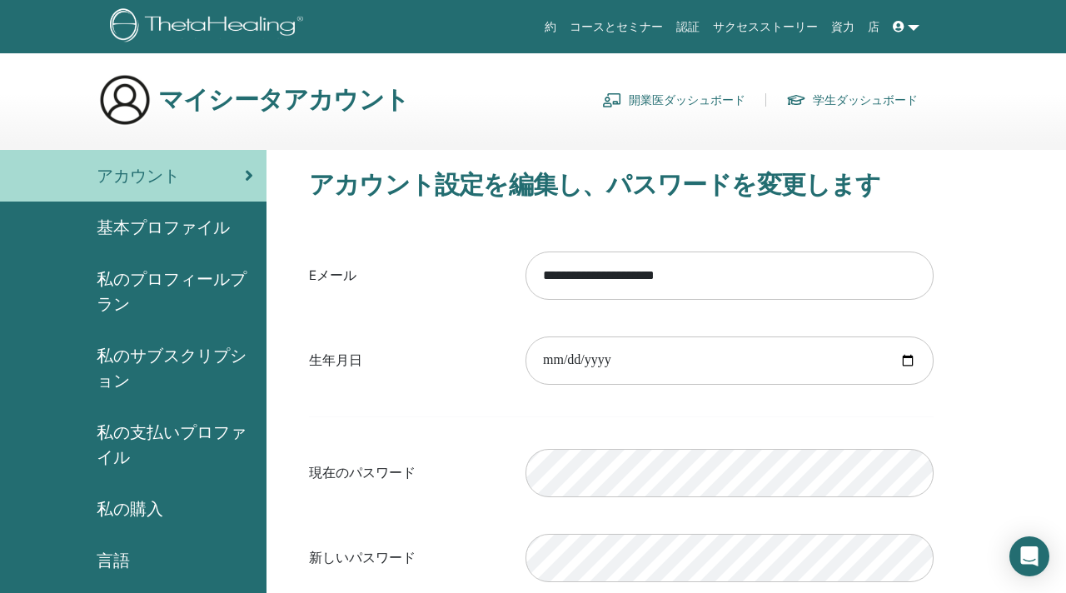
click at [689, 27] on link "認証" at bounding box center [688, 27] width 37 height 31
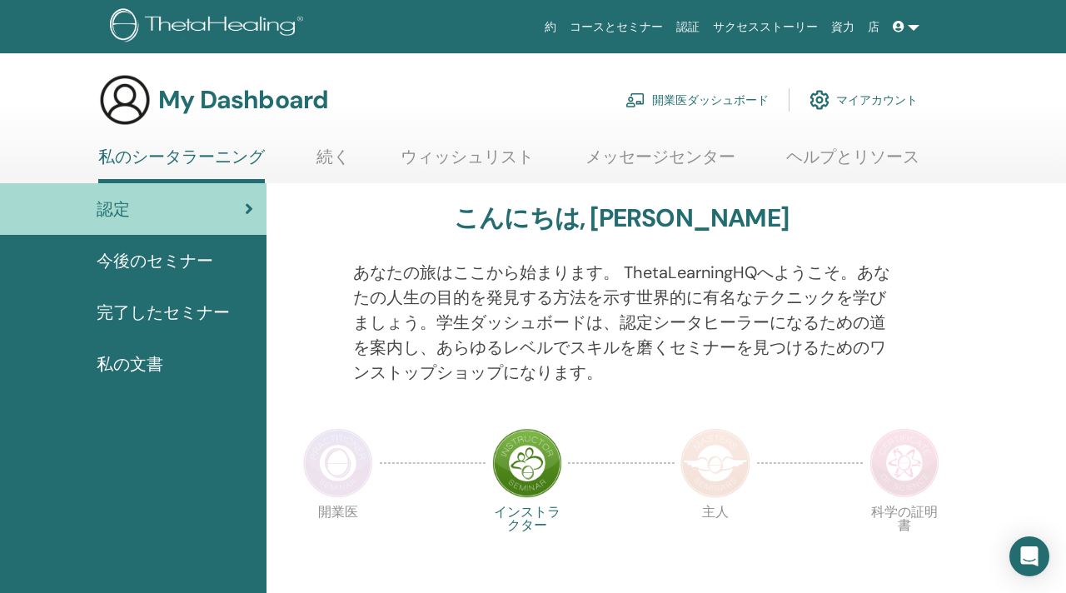
click at [147, 313] on span "完了したセミナー" at bounding box center [163, 312] width 133 height 25
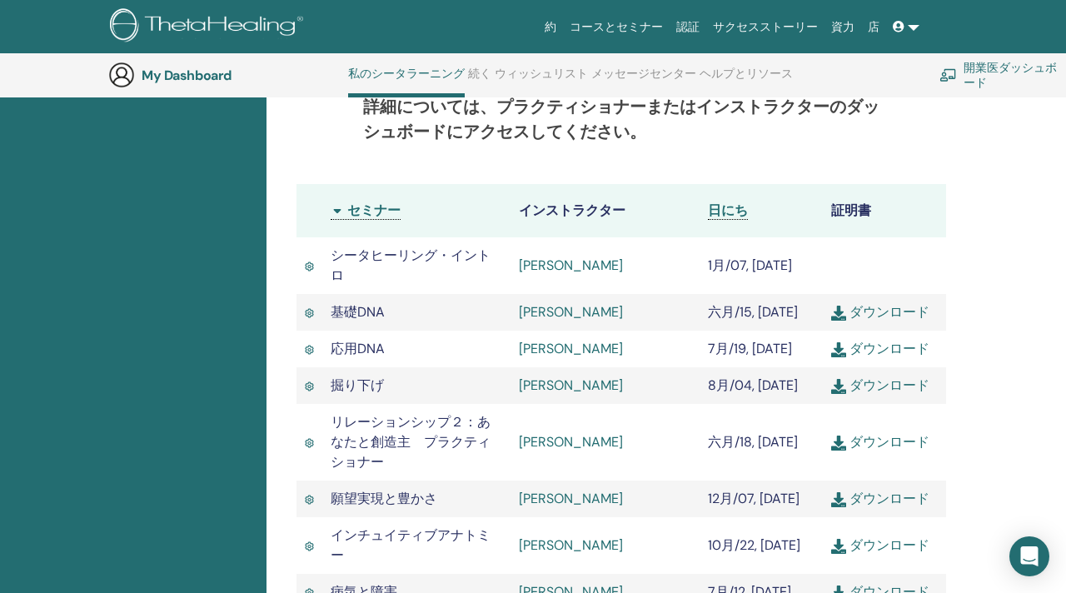
scroll to position [462, 0]
click at [546, 263] on link "[PERSON_NAME]" at bounding box center [571, 264] width 104 height 17
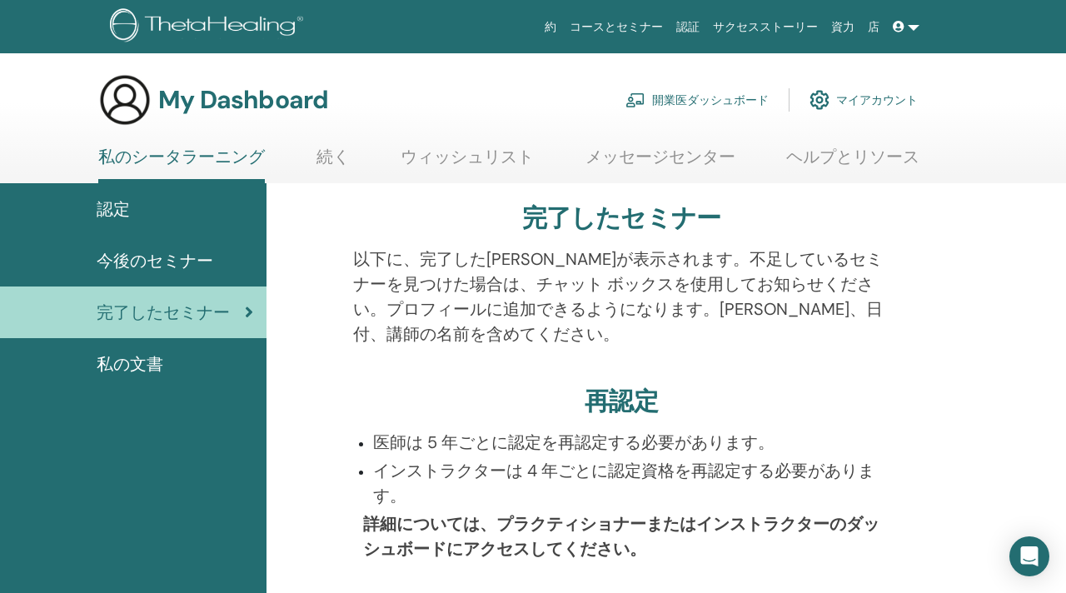
click at [137, 363] on span "私の文書" at bounding box center [130, 364] width 67 height 25
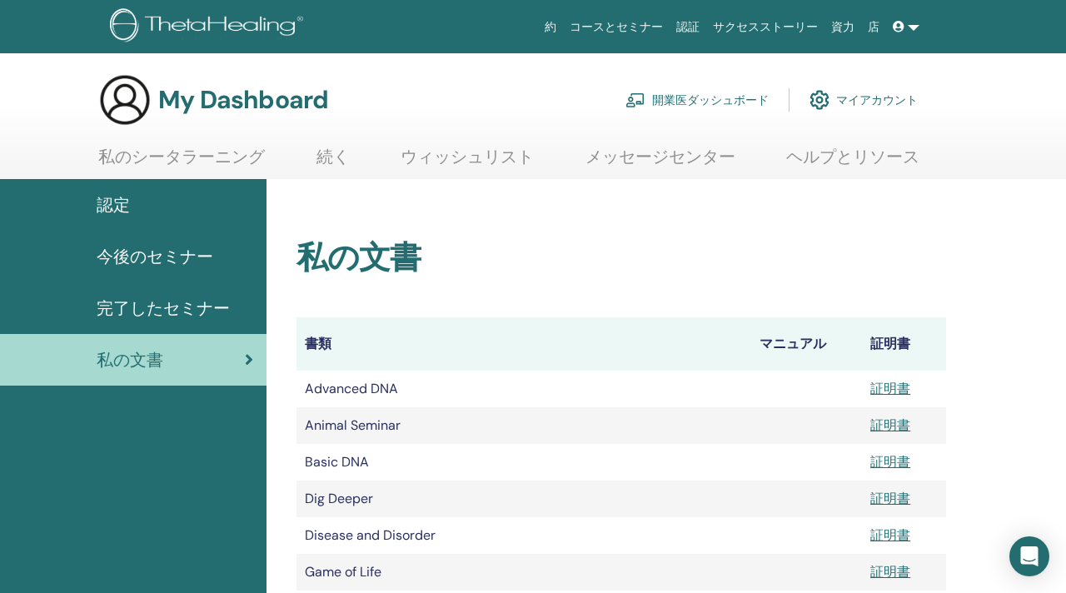
click at [702, 98] on link "開業医ダッシュボード" at bounding box center [697, 100] width 143 height 37
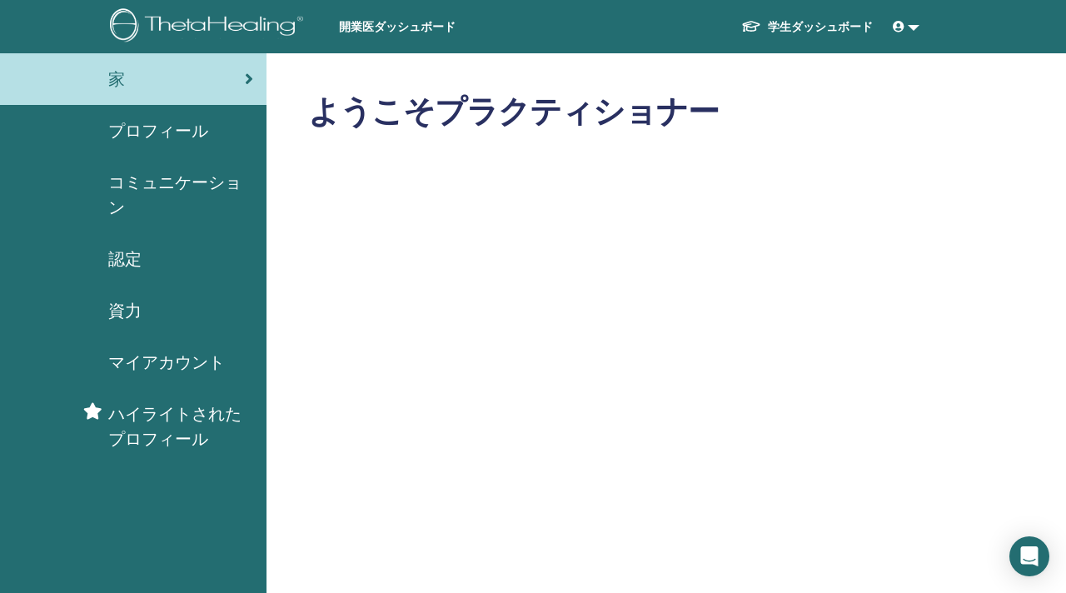
click at [913, 23] on link at bounding box center [906, 27] width 40 height 31
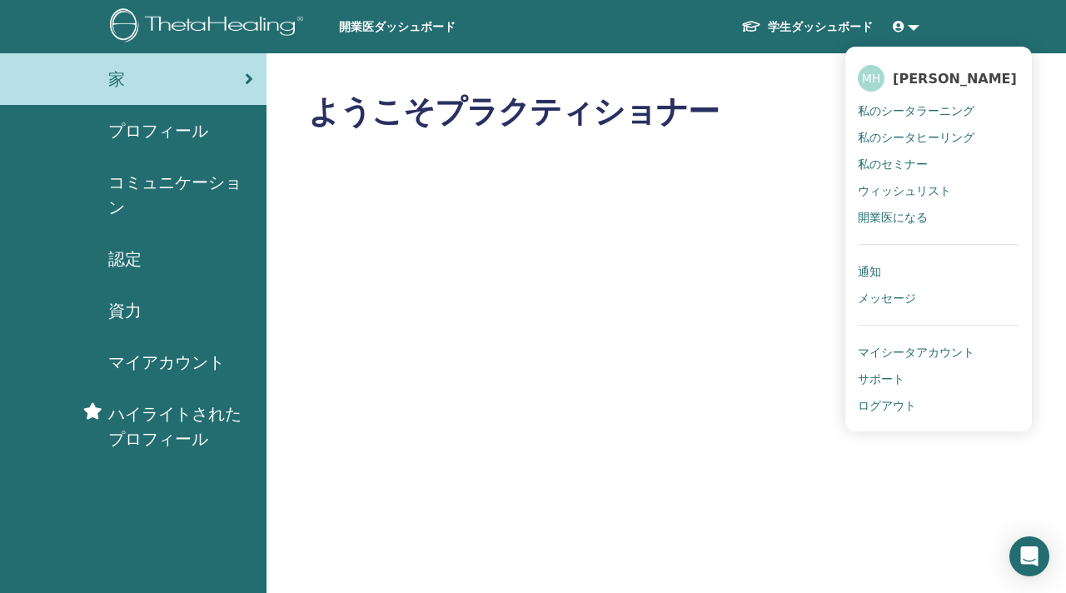
click at [900, 352] on span "マイシータアカウント" at bounding box center [916, 352] width 117 height 15
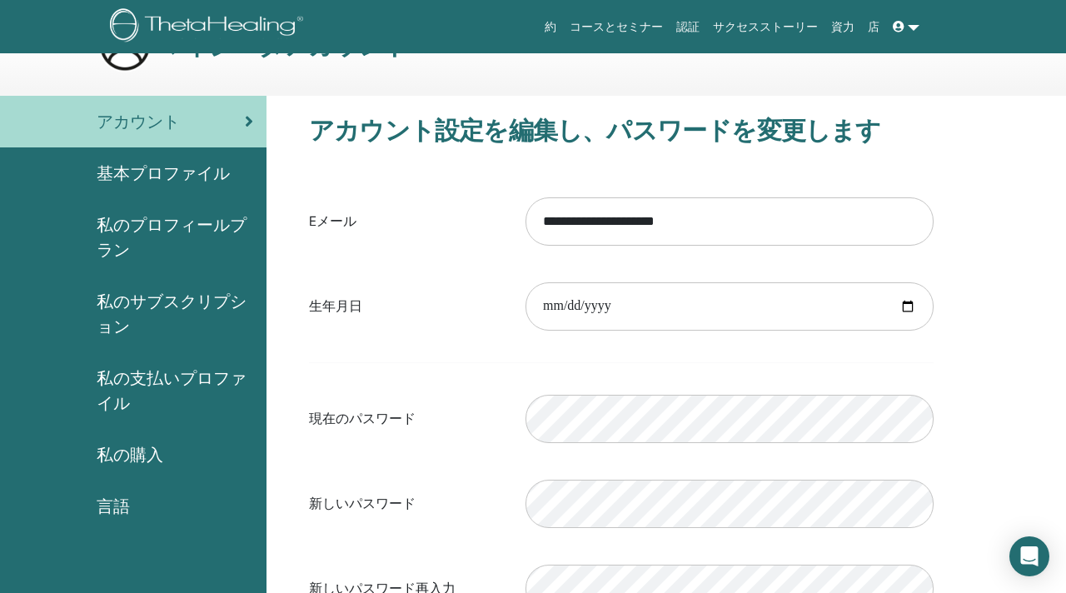
scroll to position [25, 0]
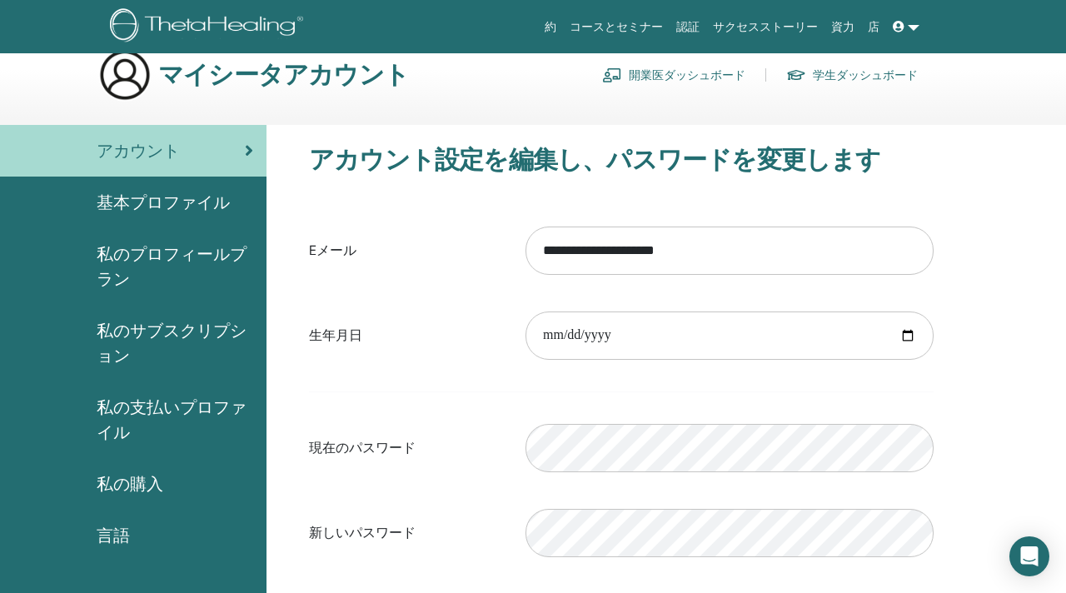
click at [187, 204] on span "基本プロファイル" at bounding box center [163, 202] width 133 height 25
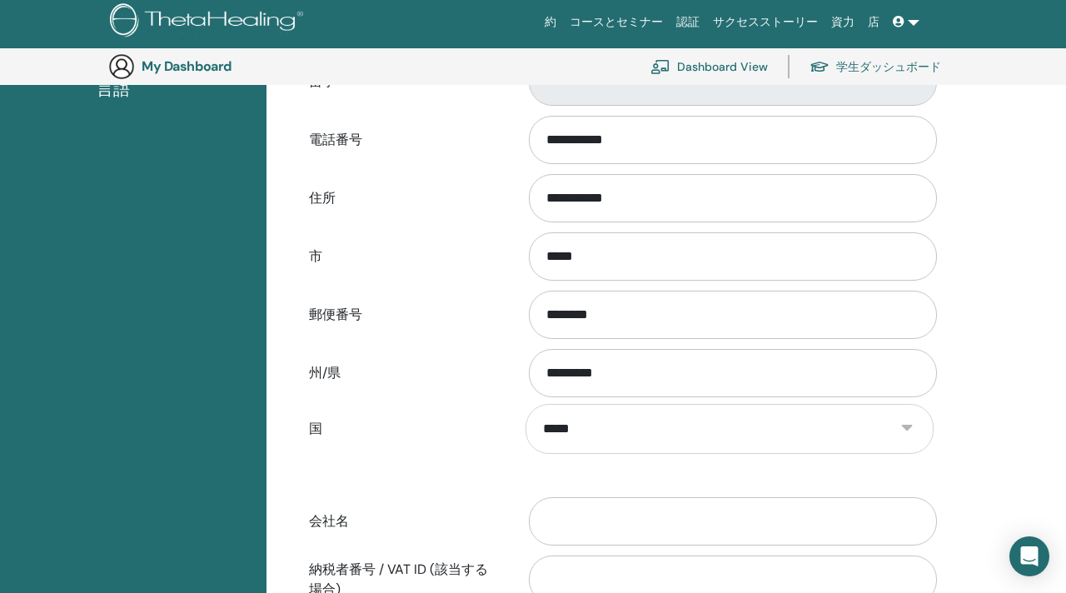
scroll to position [503, 0]
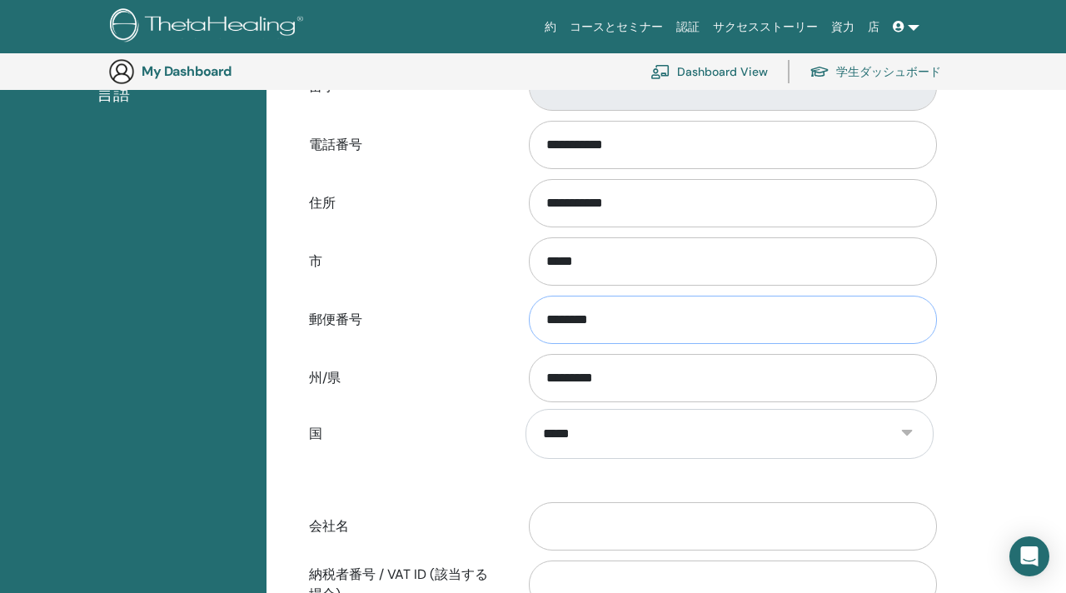
click at [626, 317] on input "********" at bounding box center [733, 320] width 408 height 48
type input "********"
click at [638, 207] on input "**********" at bounding box center [733, 203] width 408 height 48
type input "*"
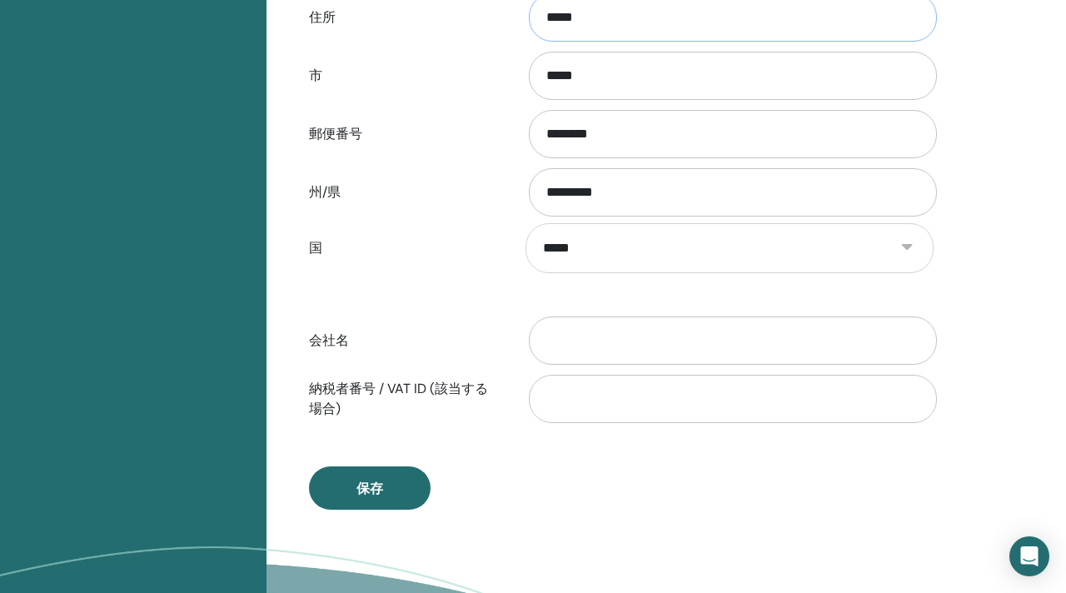
scroll to position [693, 0]
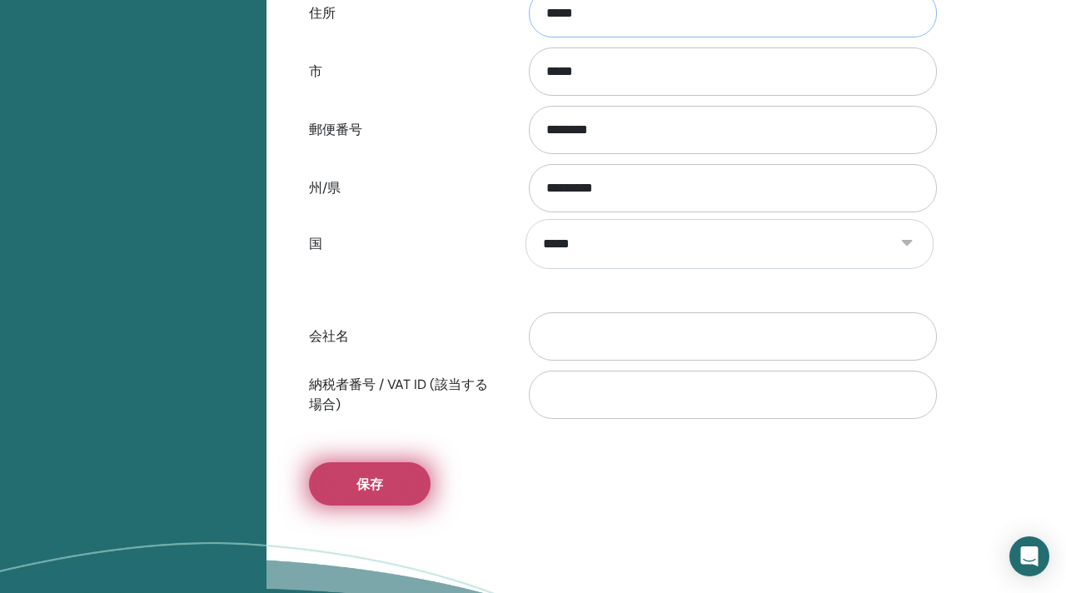
type input "*****"
click at [378, 481] on span "保存" at bounding box center [370, 484] width 27 height 17
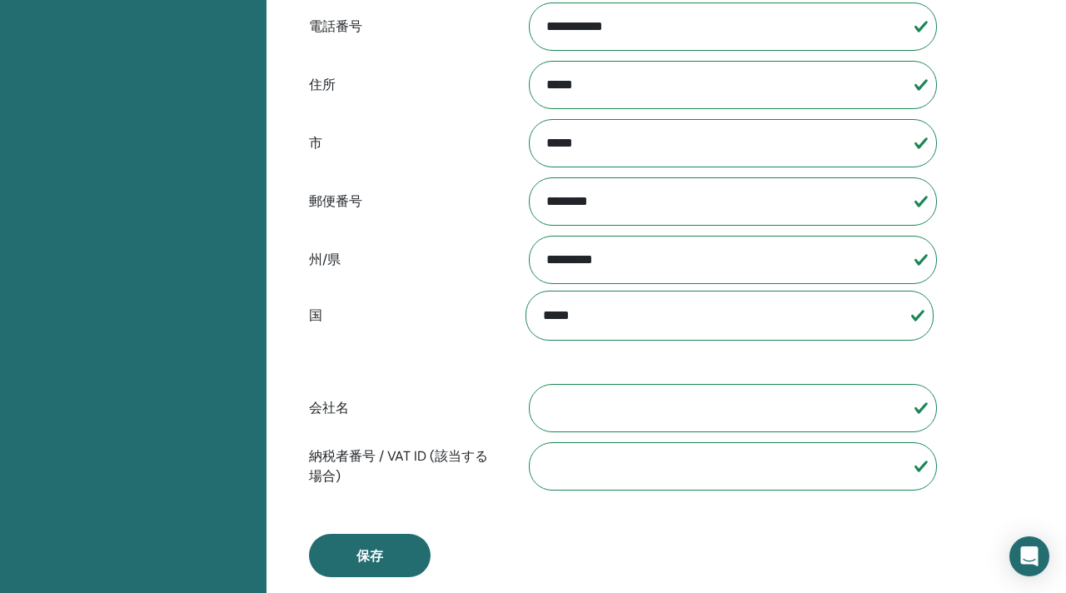
scroll to position [626, 0]
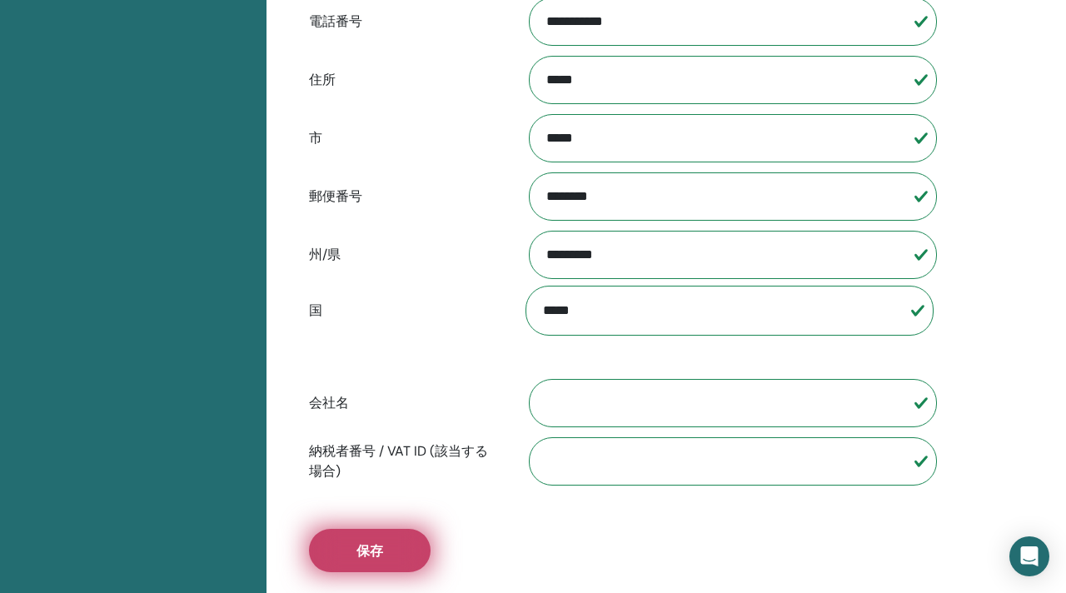
click at [374, 548] on span "保存" at bounding box center [370, 550] width 27 height 17
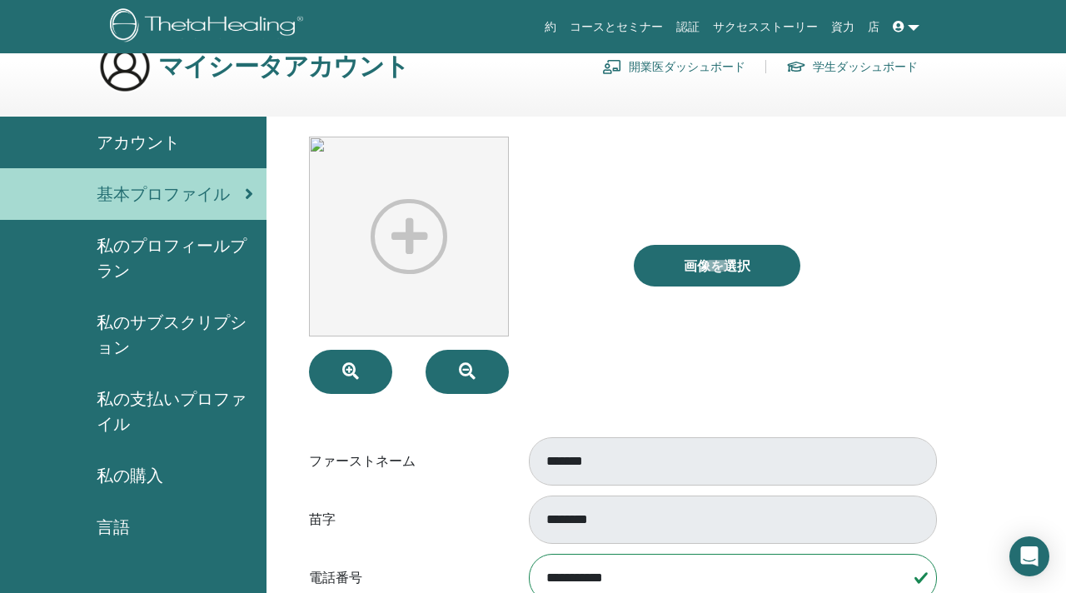
scroll to position [0, 0]
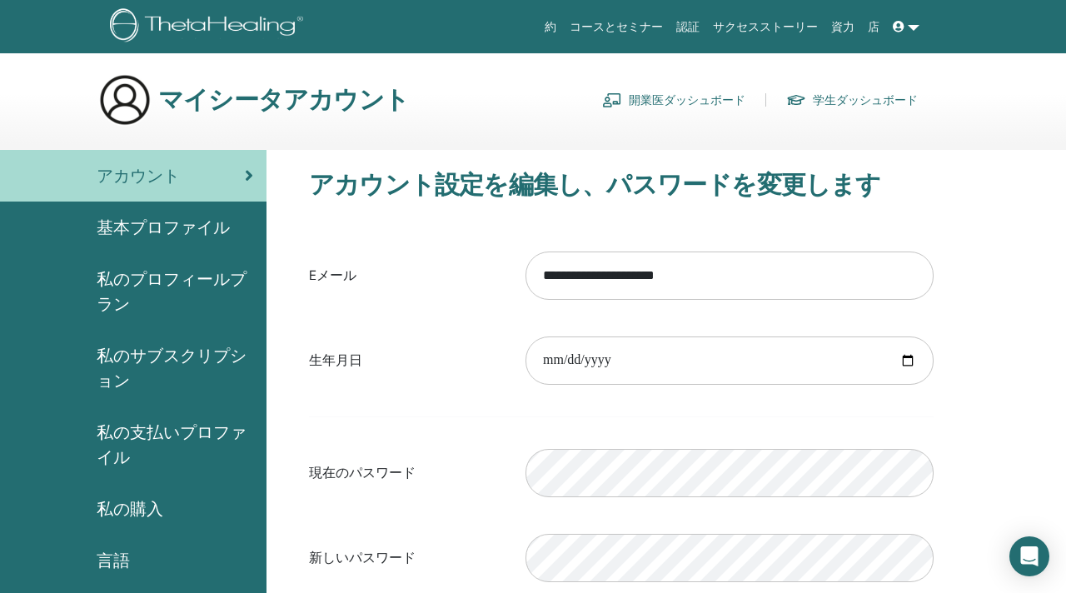
scroll to position [25, 0]
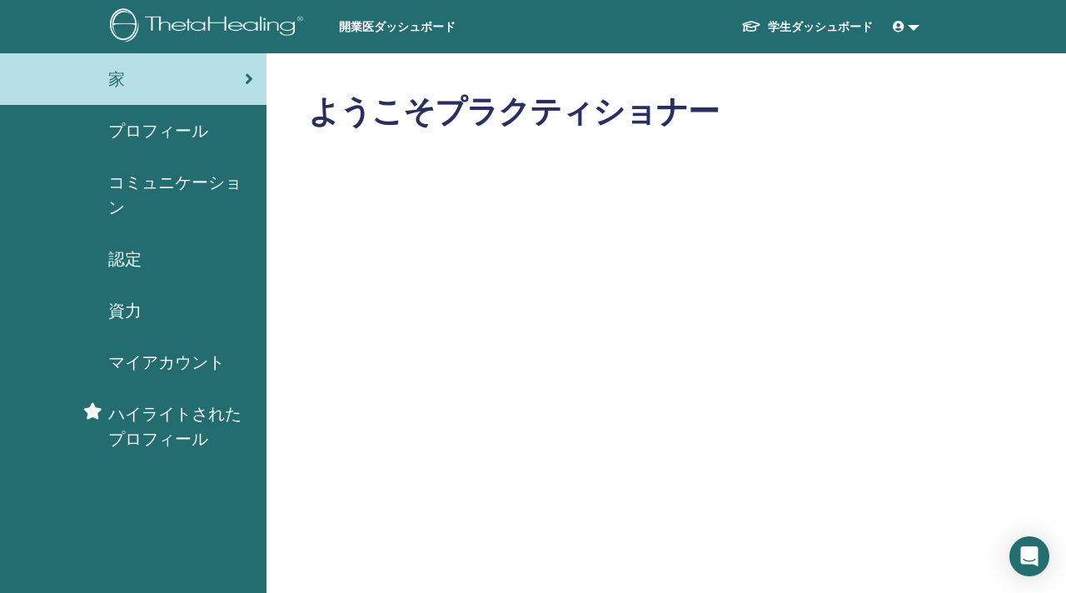
click at [158, 415] on span "ハイライトされたプロフィール" at bounding box center [180, 426] width 145 height 50
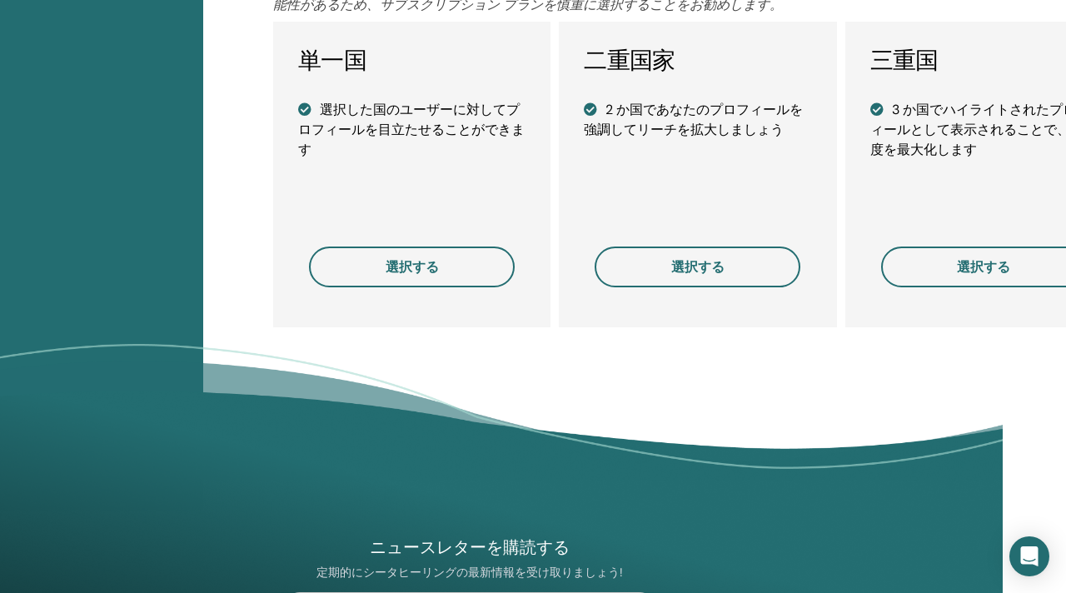
scroll to position [0, 63]
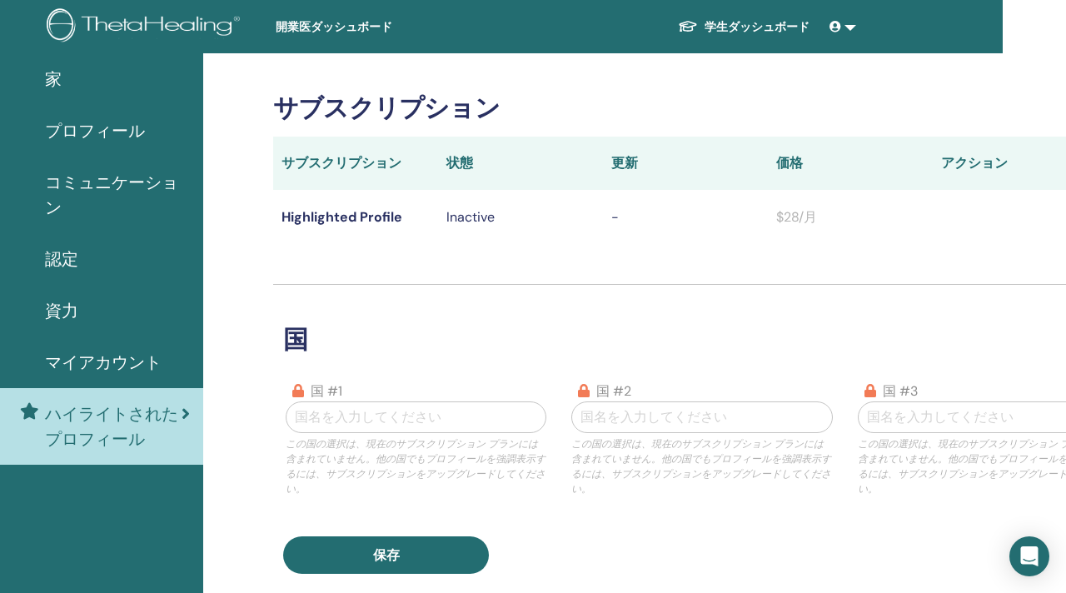
click at [87, 360] on span "マイアカウント" at bounding box center [103, 362] width 117 height 25
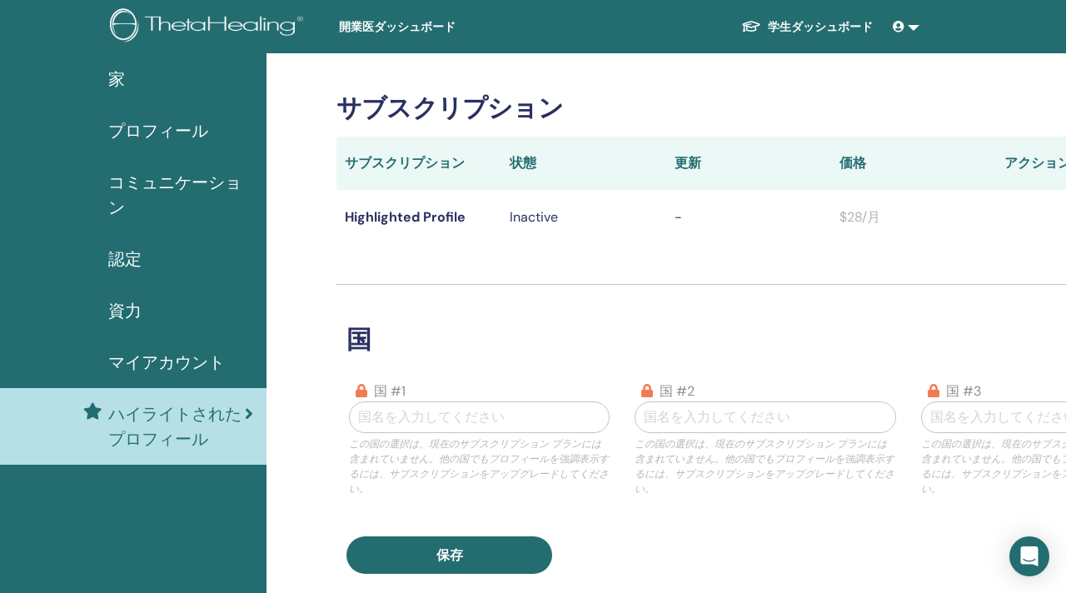
click at [141, 302] on span "資力" at bounding box center [124, 310] width 33 height 25
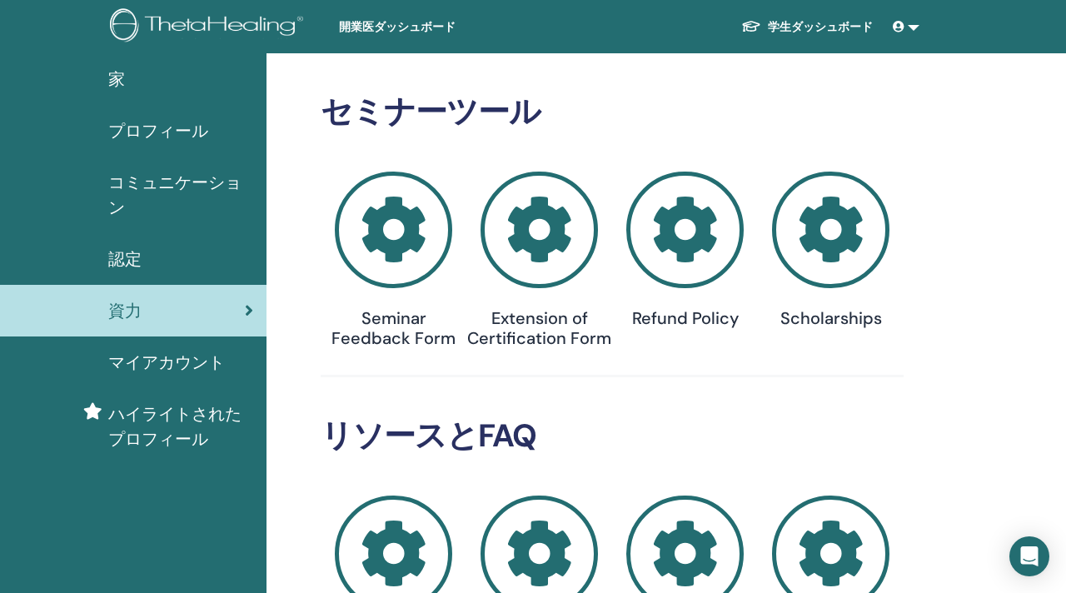
click at [126, 256] on span "認定" at bounding box center [124, 259] width 33 height 25
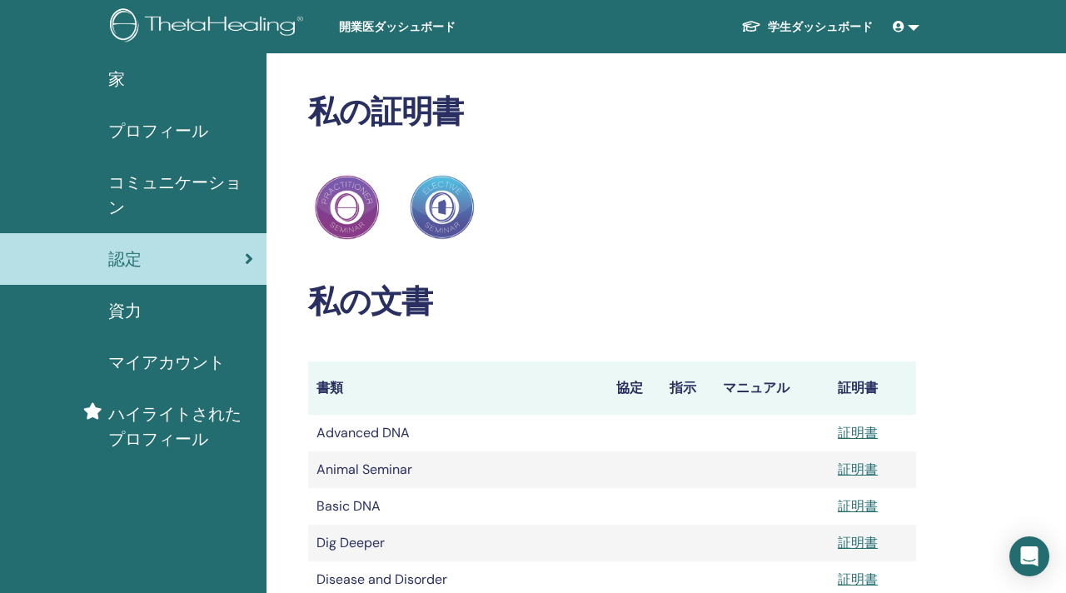
click at [192, 181] on span "コミュニケーション" at bounding box center [180, 195] width 145 height 50
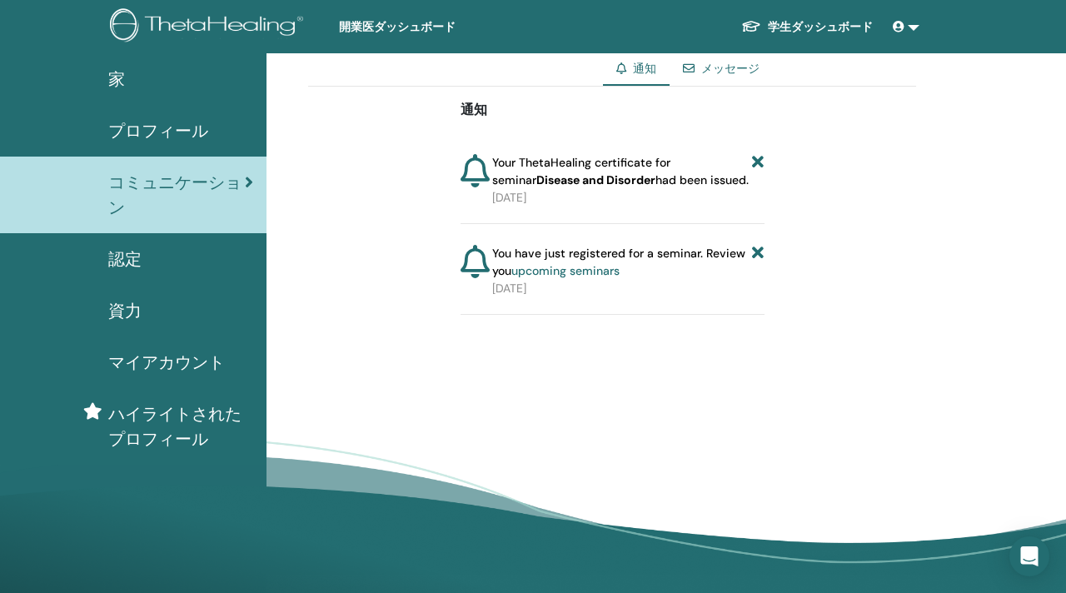
click at [176, 129] on span "プロフィール" at bounding box center [158, 130] width 100 height 25
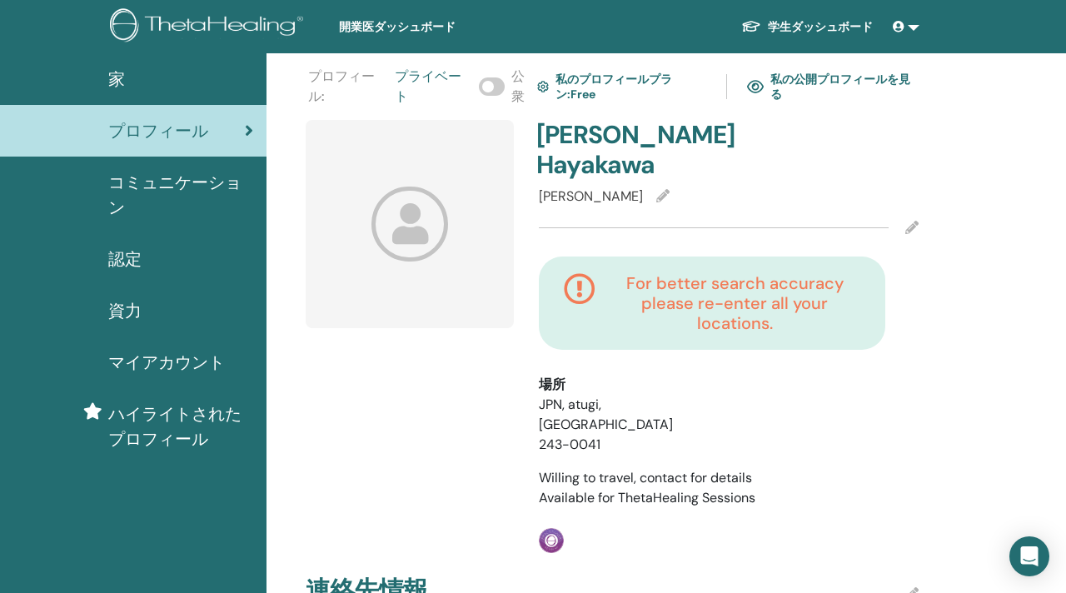
click at [128, 75] on div "家" at bounding box center [133, 79] width 240 height 25
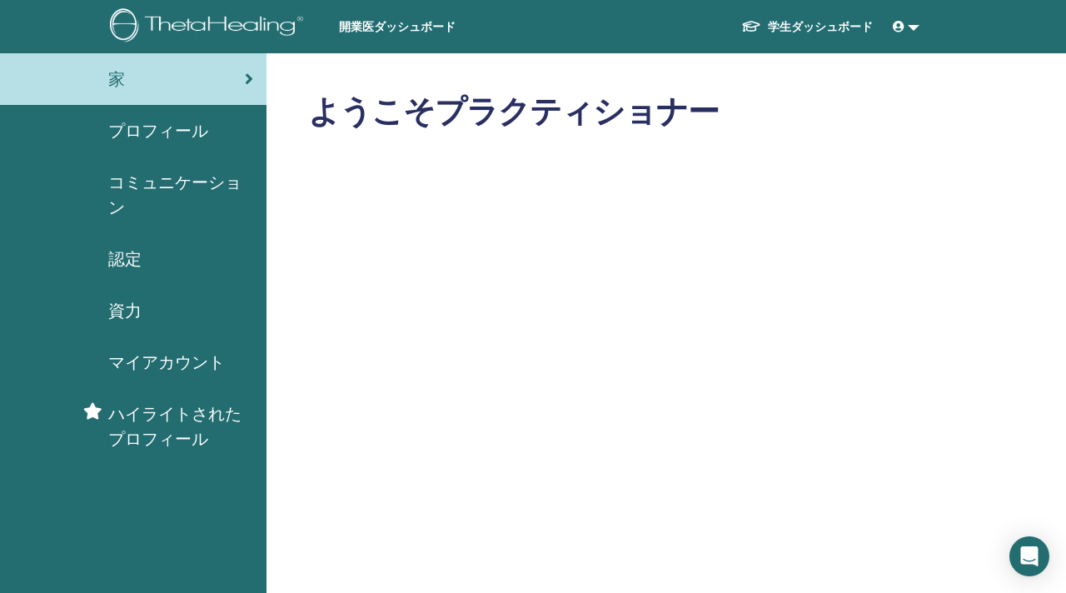
click at [201, 27] on img at bounding box center [209, 26] width 199 height 37
